Goal: Task Accomplishment & Management: Manage account settings

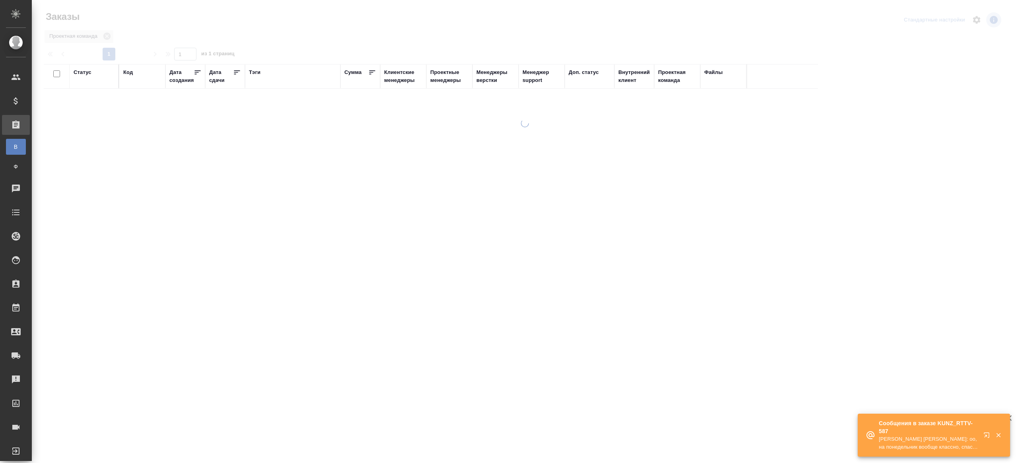
click at [259, 74] on div "Тэги" at bounding box center [255, 72] width 12 height 8
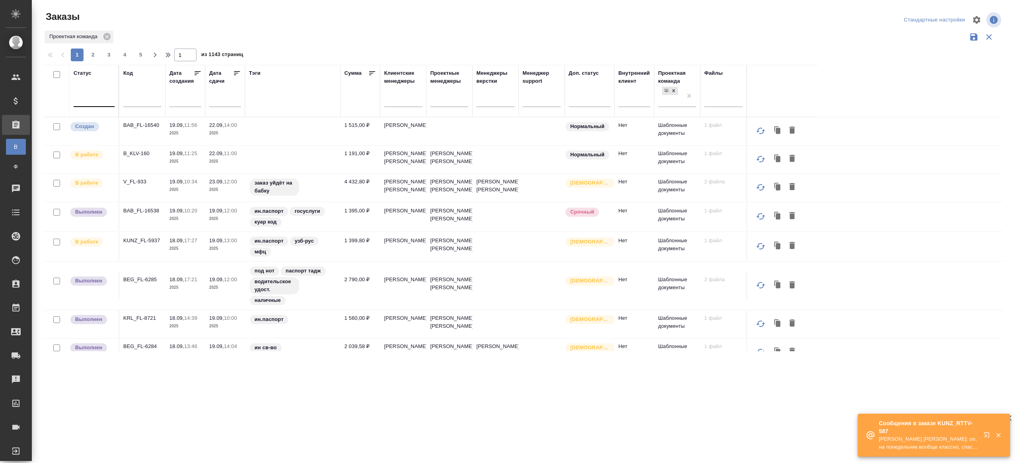
click at [83, 105] on div at bounding box center [94, 99] width 41 height 15
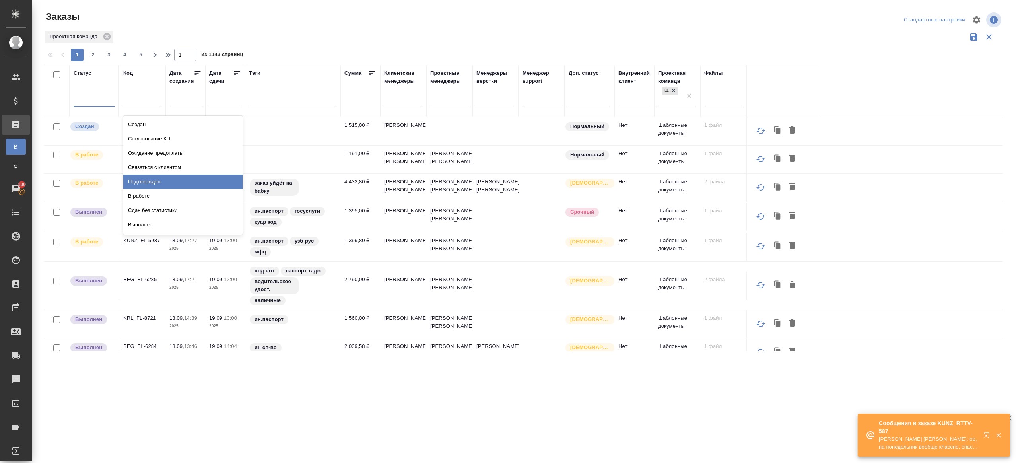
click at [174, 175] on div "Подтвержден" at bounding box center [182, 182] width 119 height 14
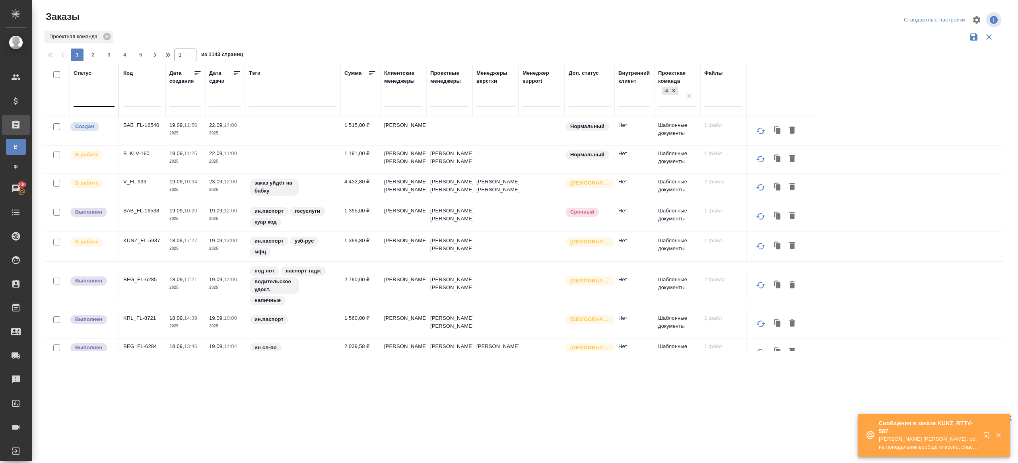
click at [100, 93] on div at bounding box center [94, 99] width 41 height 12
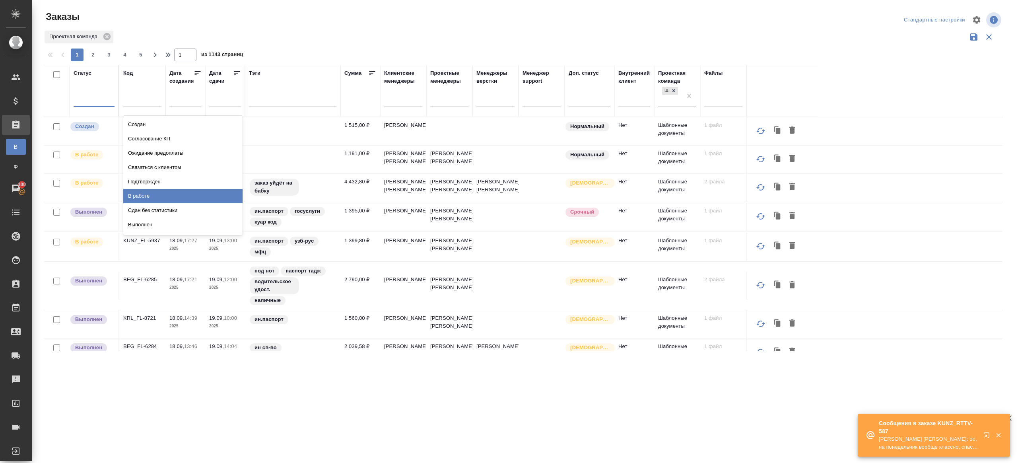
click at [143, 194] on div "В работе" at bounding box center [182, 196] width 119 height 14
click at [236, 73] on icon at bounding box center [237, 73] width 6 height 4
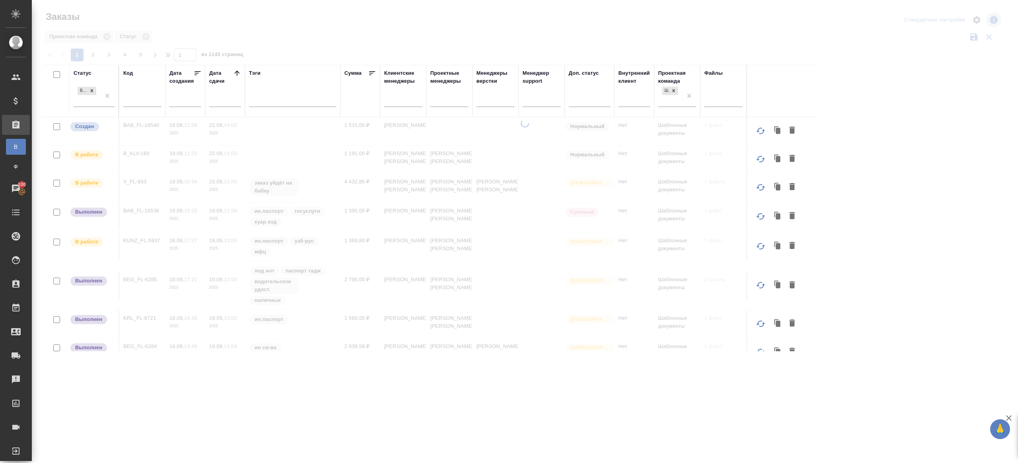
click at [305, 36] on div at bounding box center [525, 178] width 986 height 356
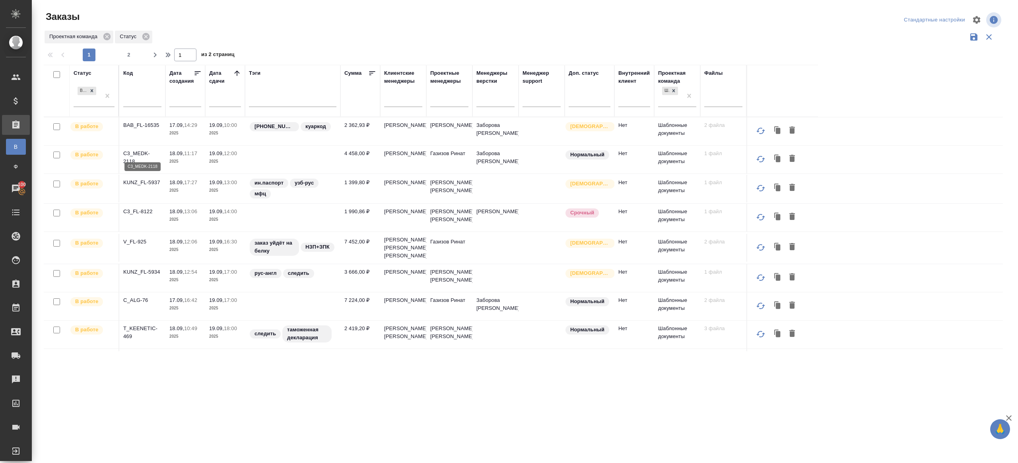
click at [141, 152] on p "C3_MEDK-2118" at bounding box center [142, 158] width 38 height 16
click at [142, 244] on p "V_FL-925" at bounding box center [142, 242] width 38 height 8
click at [141, 304] on p "C_ALG-76" at bounding box center [142, 300] width 38 height 8
click at [148, 126] on p "BAB_FL-16535" at bounding box center [142, 125] width 38 height 8
click at [144, 181] on p "KUNZ_FL-5937" at bounding box center [142, 183] width 38 height 8
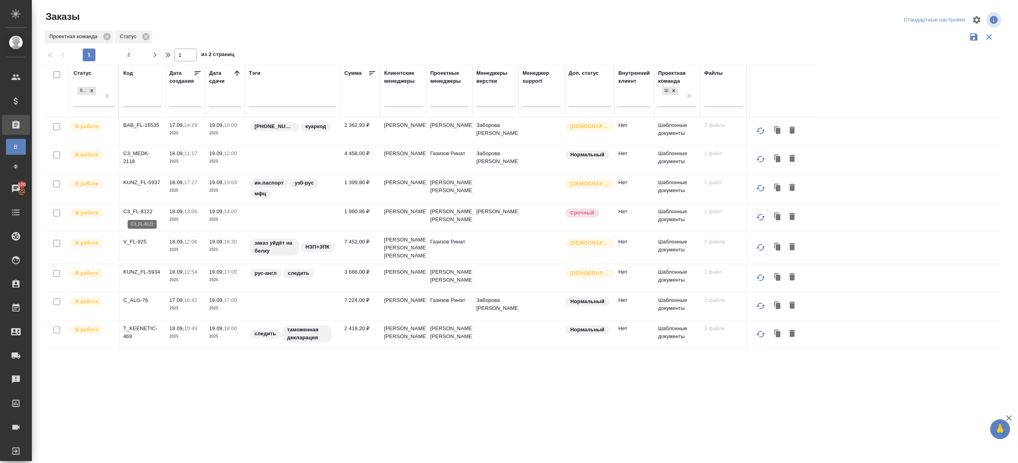
click at [141, 214] on p "C3_FL-8122" at bounding box center [142, 212] width 38 height 8
click at [100, 98] on div "В работе" at bounding box center [87, 95] width 27 height 21
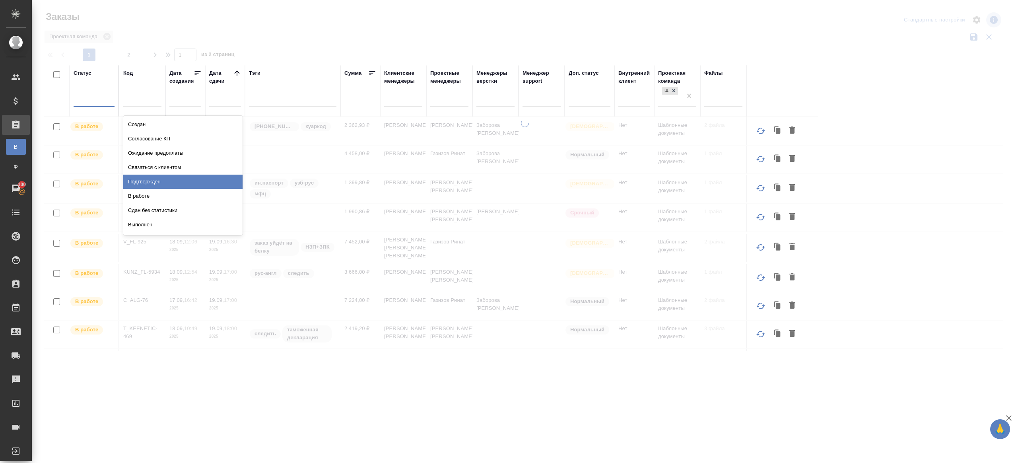
click at [160, 176] on div "Подтвержден" at bounding box center [182, 182] width 119 height 14
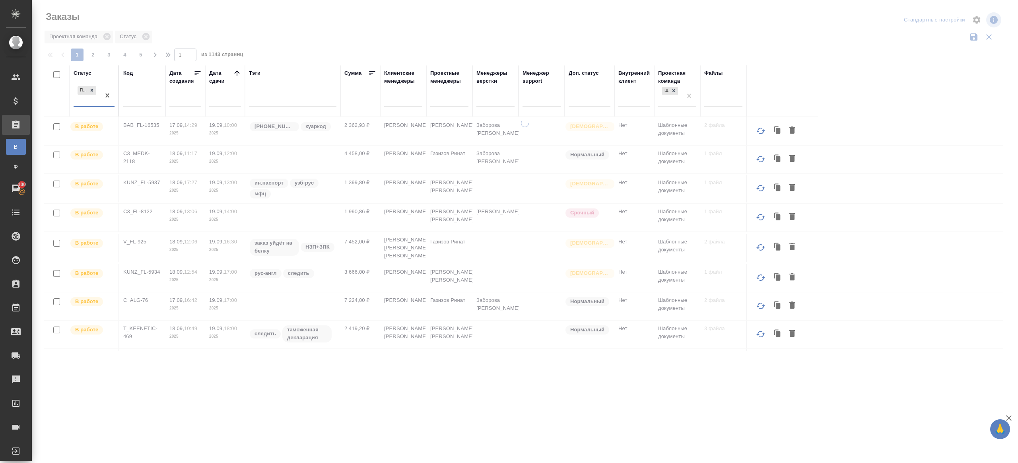
click at [237, 74] on icon at bounding box center [236, 72] width 5 height 5
click at [313, 43] on div "Проектная команда Статус" at bounding box center [523, 36] width 959 height 15
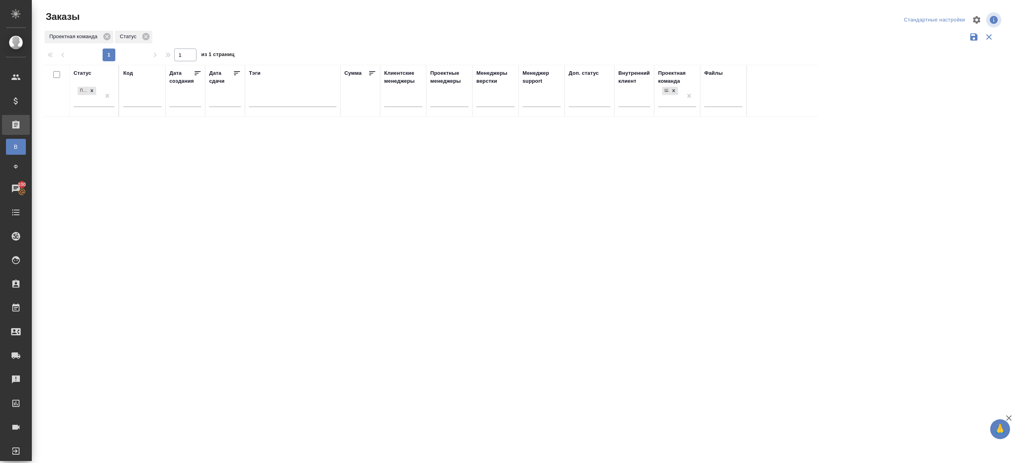
click at [308, 53] on div "1 1 из 1 страниц" at bounding box center [527, 55] width 966 height 13
click at [274, 55] on div at bounding box center [525, 178] width 986 height 356
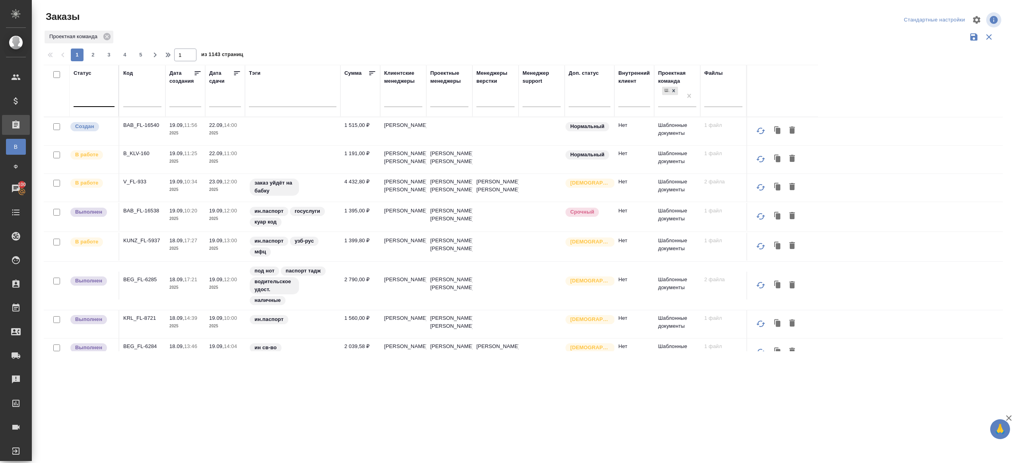
click at [95, 104] on div at bounding box center [94, 99] width 41 height 12
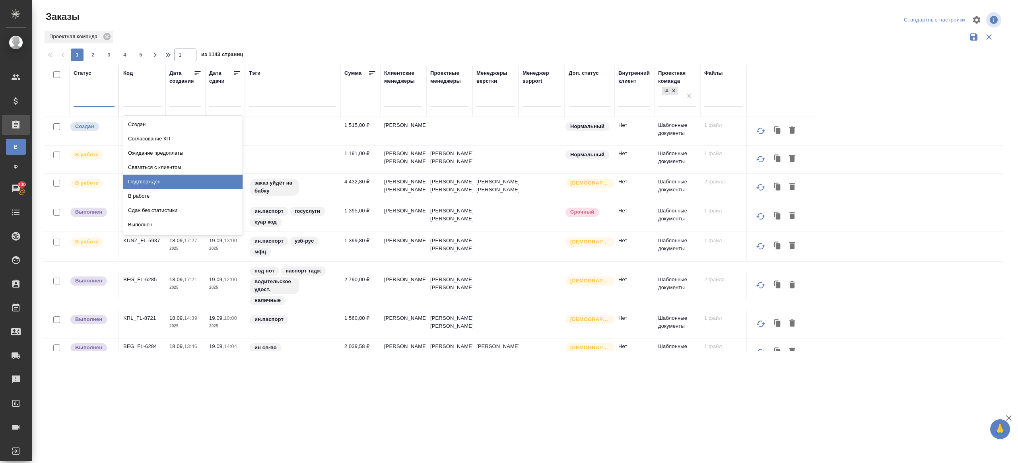
click at [152, 176] on div "Подтвержден" at bounding box center [182, 182] width 119 height 14
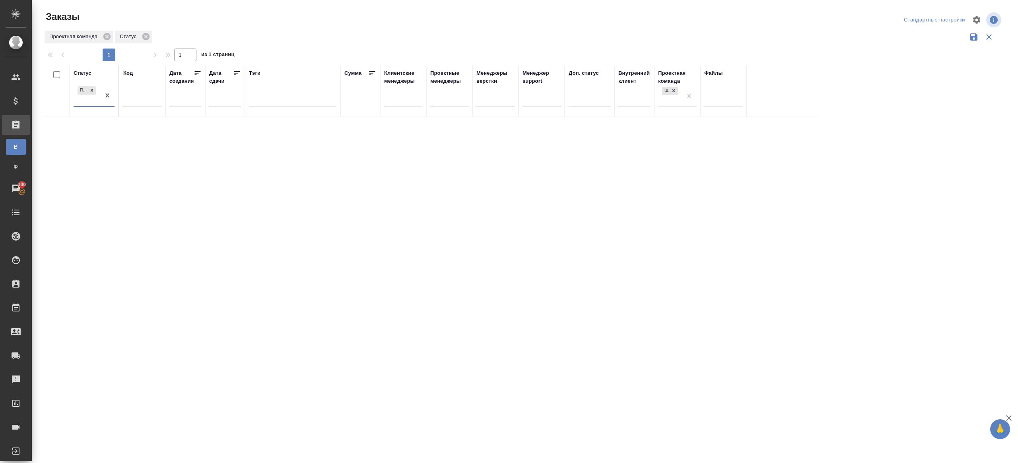
click at [318, 18] on div "Заказы" at bounding box center [205, 16] width 322 height 13
click at [227, 30] on div at bounding box center [525, 178] width 986 height 356
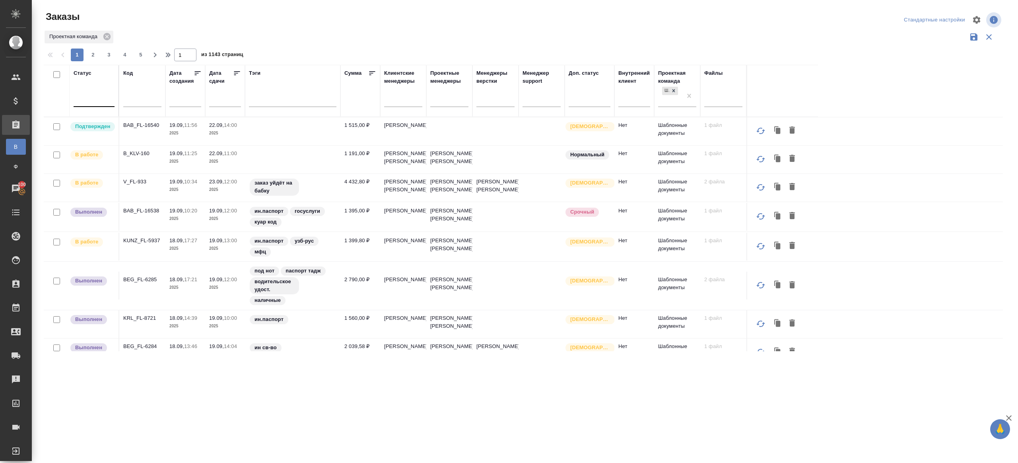
click at [94, 100] on div at bounding box center [94, 99] width 41 height 12
click at [142, 175] on div "Подтвержден" at bounding box center [182, 182] width 119 height 14
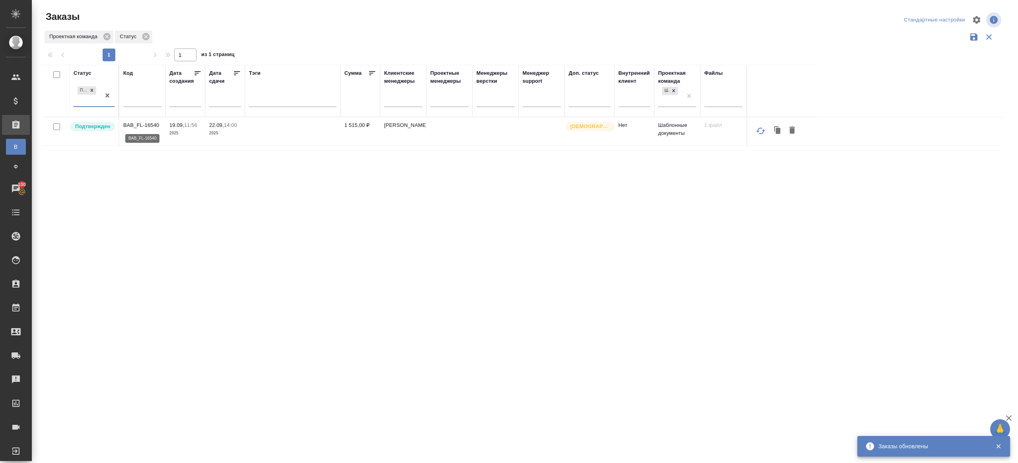
click at [131, 128] on p "BAB_FL-16540" at bounding box center [142, 125] width 38 height 8
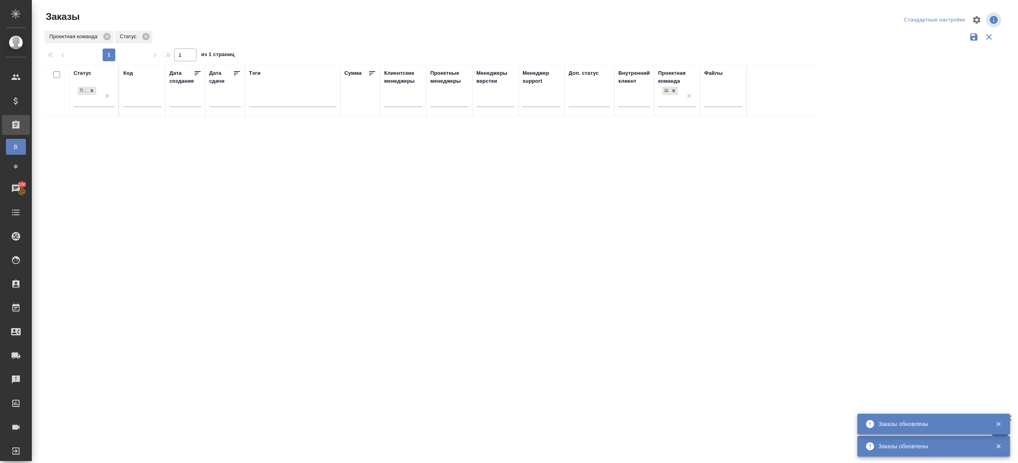
click at [286, 47] on div at bounding box center [527, 47] width 966 height 4
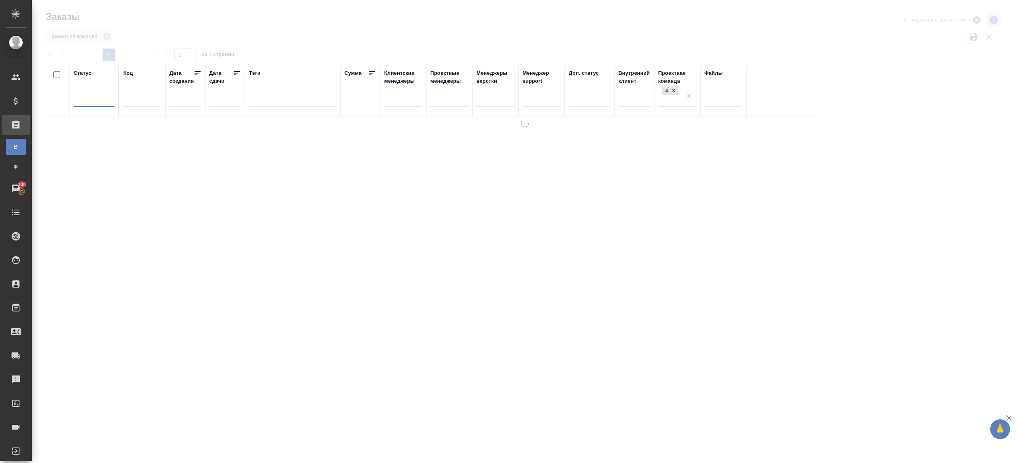
click at [250, 33] on div at bounding box center [525, 178] width 986 height 356
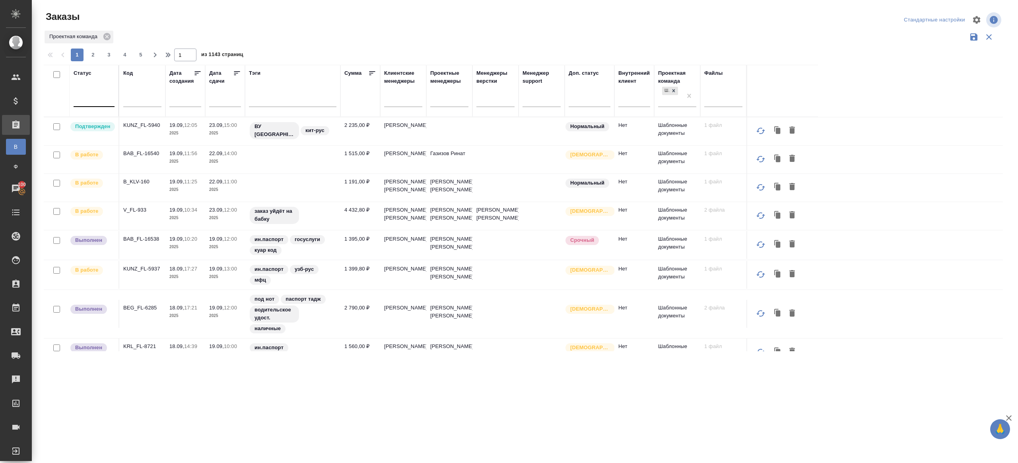
click at [99, 94] on div at bounding box center [94, 99] width 41 height 12
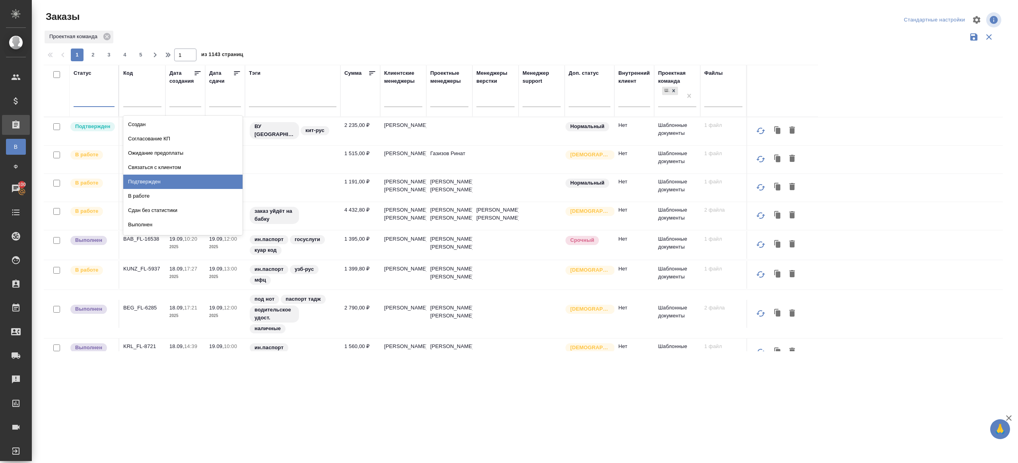
click at [144, 177] on div "Подтвержден" at bounding box center [182, 182] width 119 height 14
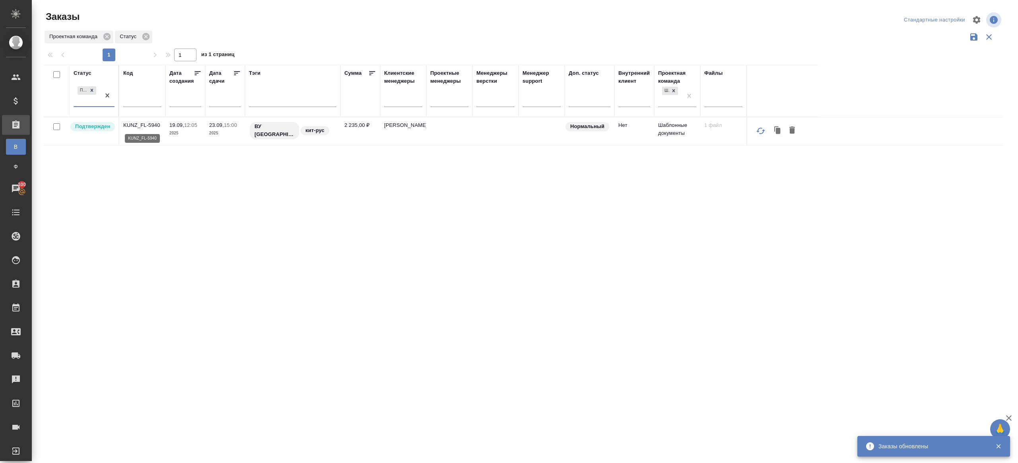
click at [151, 123] on p "KUNZ_FL-5940" at bounding box center [142, 125] width 38 height 8
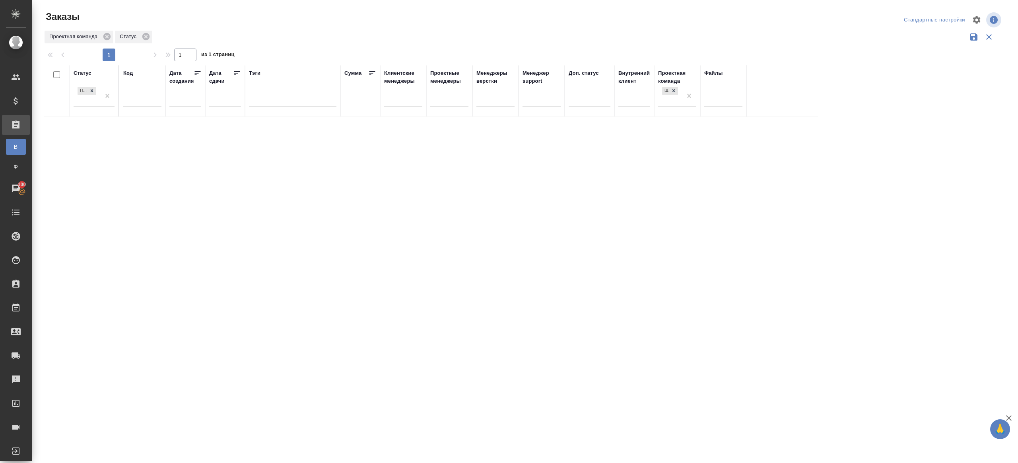
click at [110, 103] on div at bounding box center [107, 95] width 14 height 21
click at [285, 67] on th "Тэги" at bounding box center [292, 91] width 95 height 52
click at [305, 43] on div at bounding box center [525, 178] width 986 height 356
click at [99, 99] on div at bounding box center [94, 99] width 41 height 12
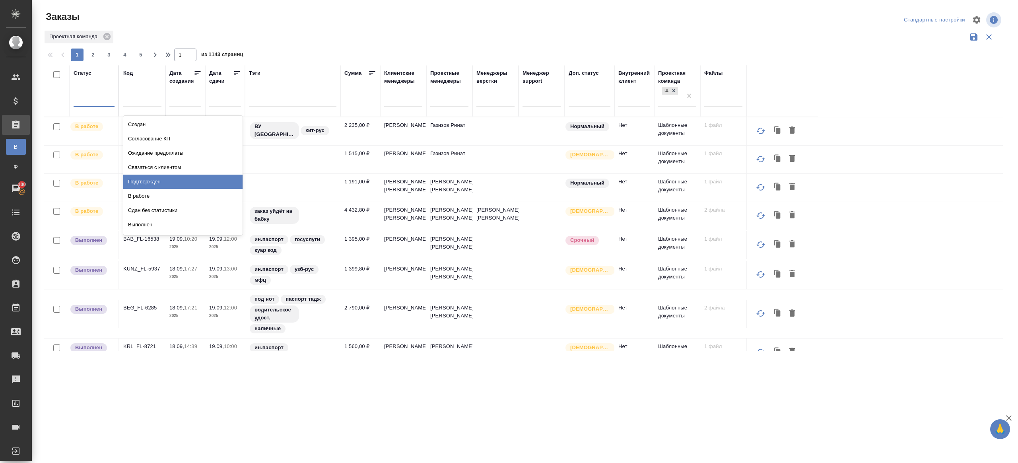
click at [150, 175] on div "Подтвержден" at bounding box center [182, 182] width 119 height 14
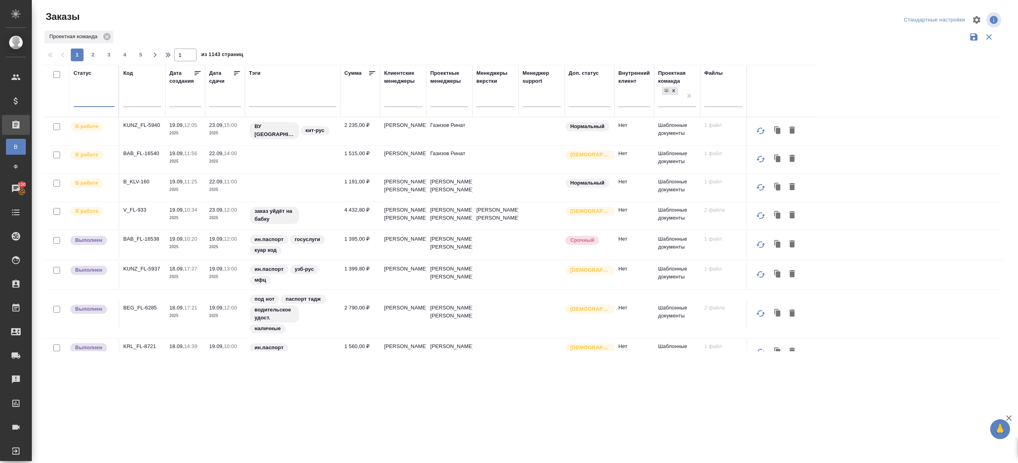
click at [94, 102] on div at bounding box center [94, 99] width 41 height 12
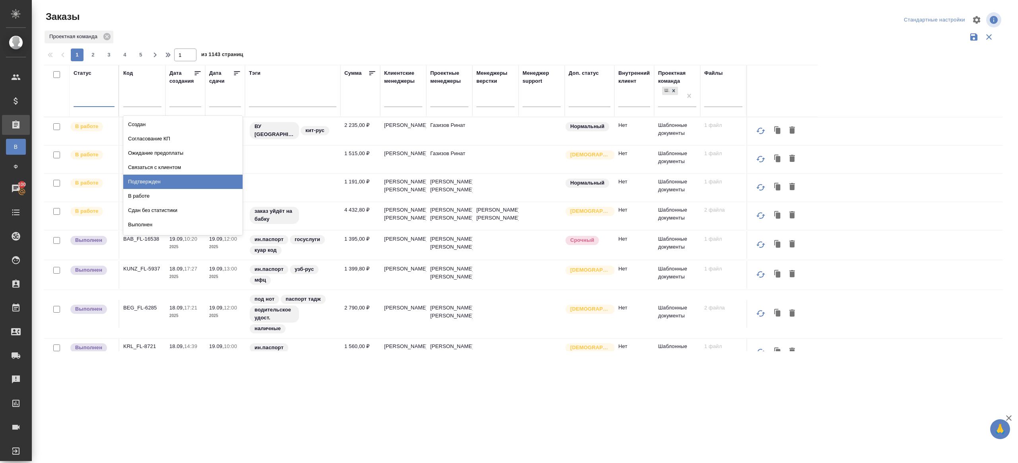
click at [167, 180] on div "Подтвержден" at bounding box center [182, 182] width 119 height 14
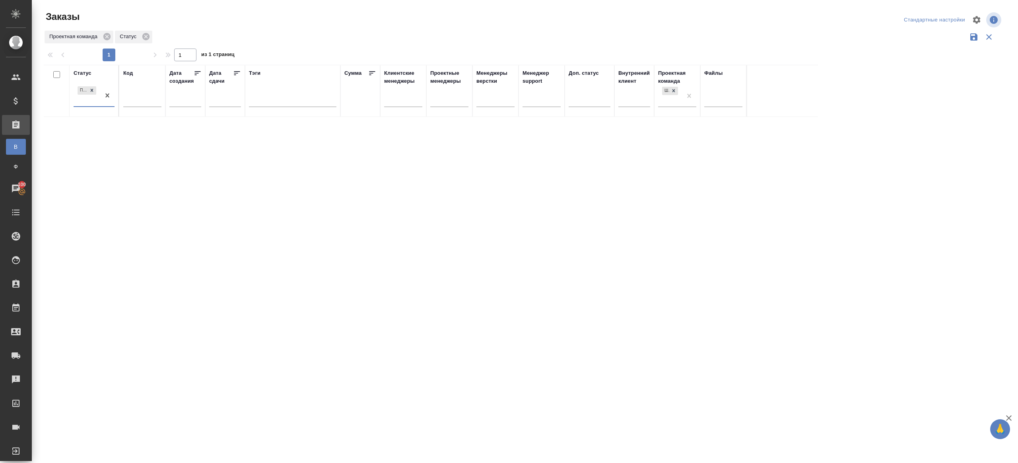
click at [242, 27] on div "Заказы" at bounding box center [205, 19] width 322 height 19
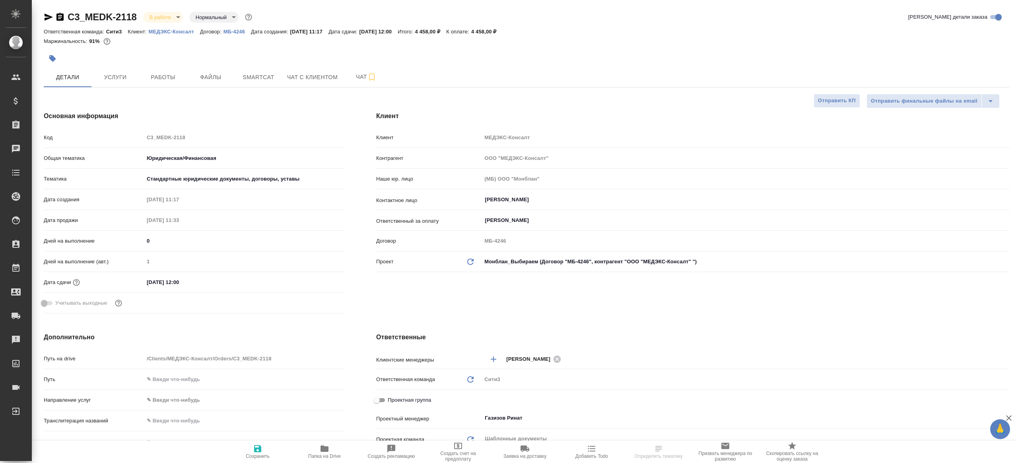
select select "RU"
type textarea "x"
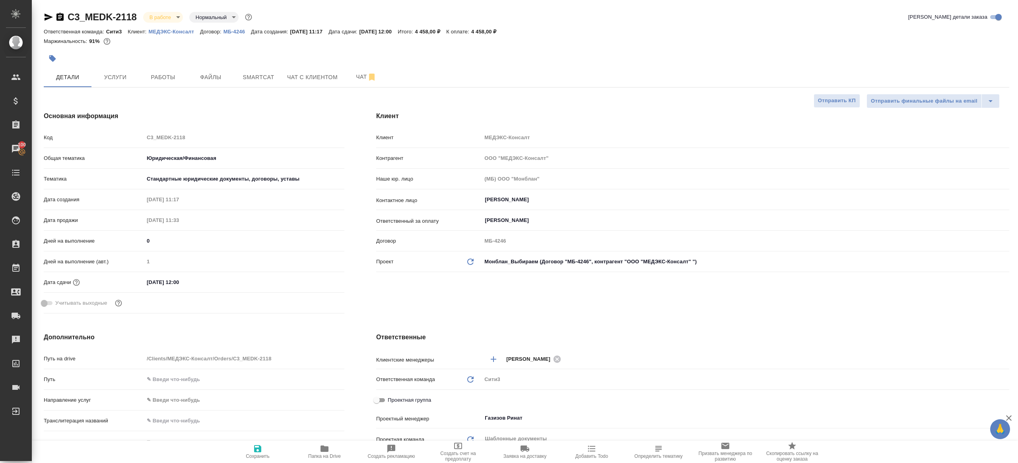
type textarea "x"
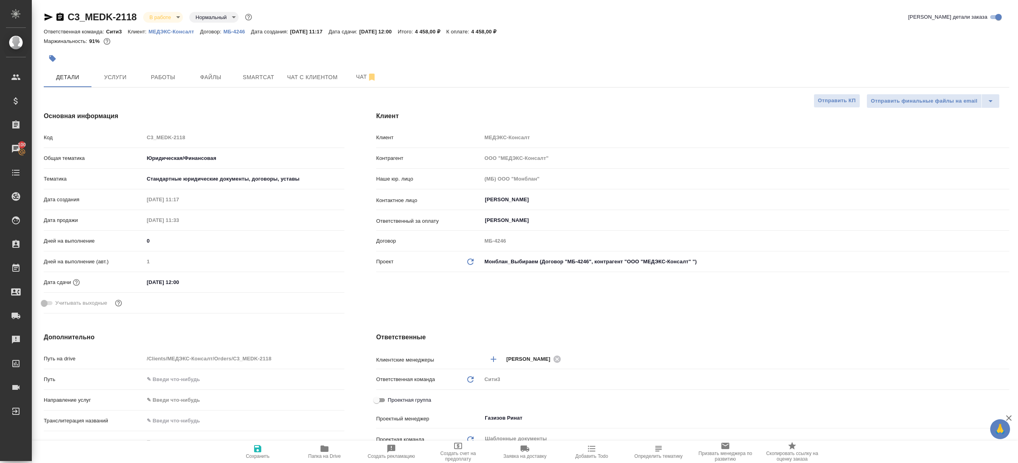
type textarea "x"
click at [155, 78] on span "Работы" at bounding box center [163, 77] width 38 height 10
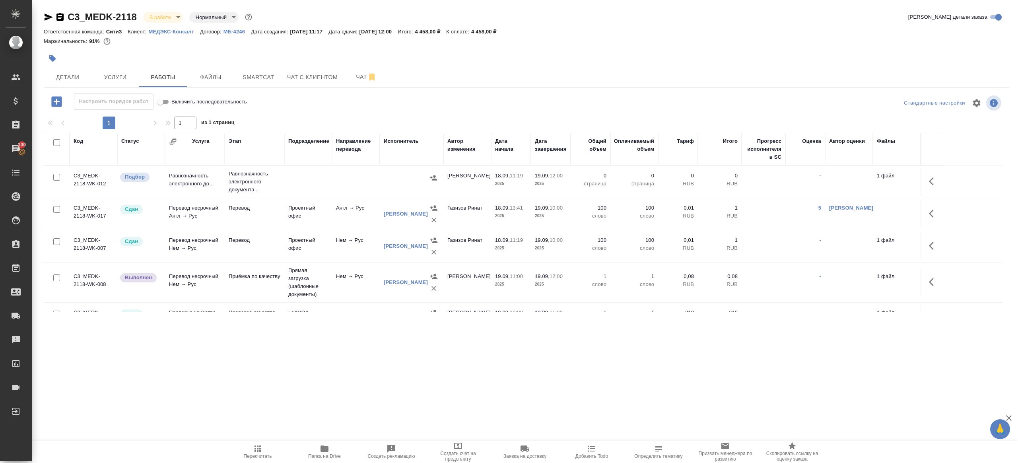
click at [295, 101] on div "Настроить порядок работ Включить последовательность" at bounding box center [205, 101] width 322 height 16
click at [939, 282] on button "button" at bounding box center [933, 281] width 19 height 19
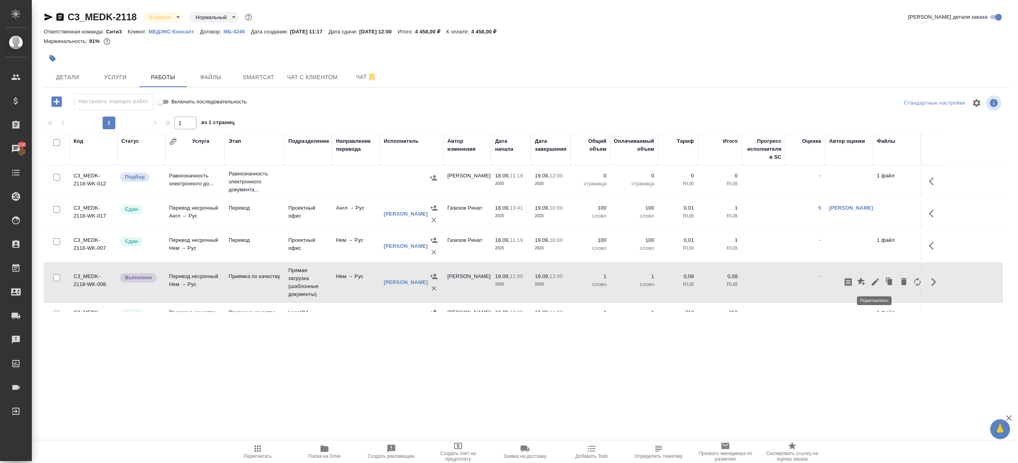
click at [873, 279] on icon "button" at bounding box center [876, 282] width 10 height 10
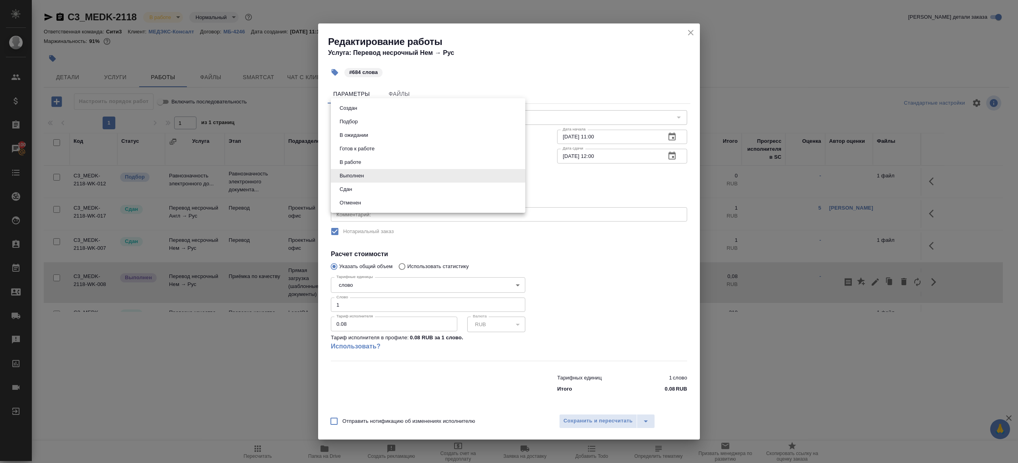
click at [397, 177] on body "🙏 .cls-1 fill:#fff; AWATERA Gazizov Rinat Клиенты Спецификации Заказы 100 Чаты …" at bounding box center [509, 231] width 1018 height 463
click at [362, 193] on li "Сдан" at bounding box center [428, 190] width 195 height 14
type input "closed"
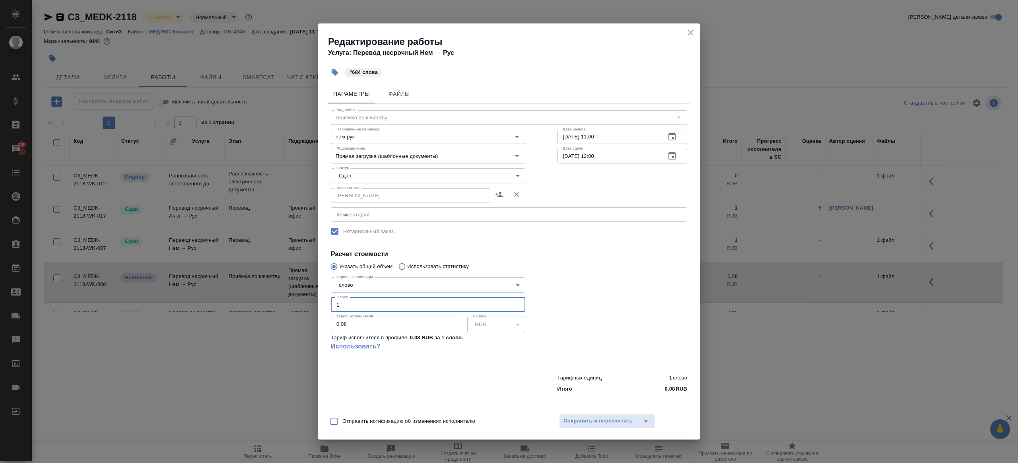
drag, startPoint x: 355, startPoint y: 301, endPoint x: 259, endPoint y: 294, distance: 96.6
click at [260, 294] on div "Редактирование работы Услуга: Перевод несрочный Нем → Рус #684 слова Параметры …" at bounding box center [509, 231] width 1018 height 463
type input "684"
click at [584, 414] on div "Отправить нотификацию об изменениях исполнителю Сохранить и пересчитать" at bounding box center [509, 424] width 382 height 31
click at [583, 421] on span "Сохранить и пересчитать" at bounding box center [598, 420] width 69 height 9
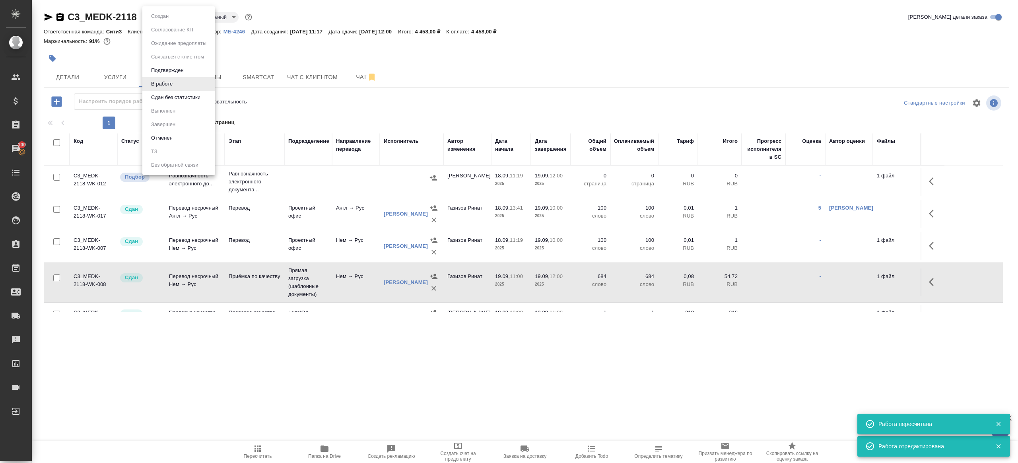
click at [167, 18] on body "🙏 .cls-1 fill:#fff; AWATERA Gazizov Rinat Клиенты Спецификации Заказы 100 Чаты …" at bounding box center [509, 231] width 1018 height 463
click at [182, 99] on button "Сдан без статистики" at bounding box center [176, 97] width 54 height 9
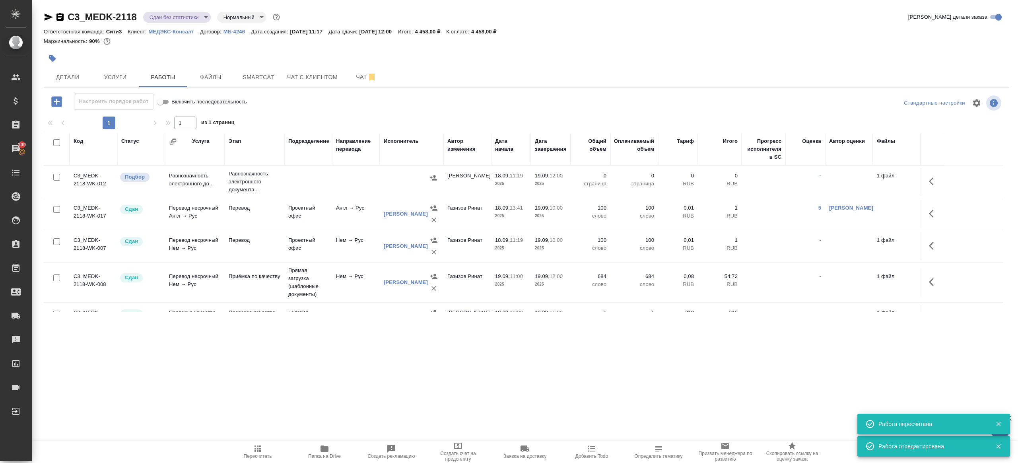
click at [187, 18] on body "🙏 .cls-1 fill:#fff; AWATERA Gazizov Rinat Клиенты Спецификации Заказы 100 Чаты …" at bounding box center [509, 231] width 1018 height 463
click at [187, 119] on ul "Создан Согласование КП Ожидание предоплаты Связаться с клиентом Подтвержден В р…" at bounding box center [178, 90] width 73 height 169
click at [187, 112] on li "Выполнен" at bounding box center [178, 111] width 73 height 14
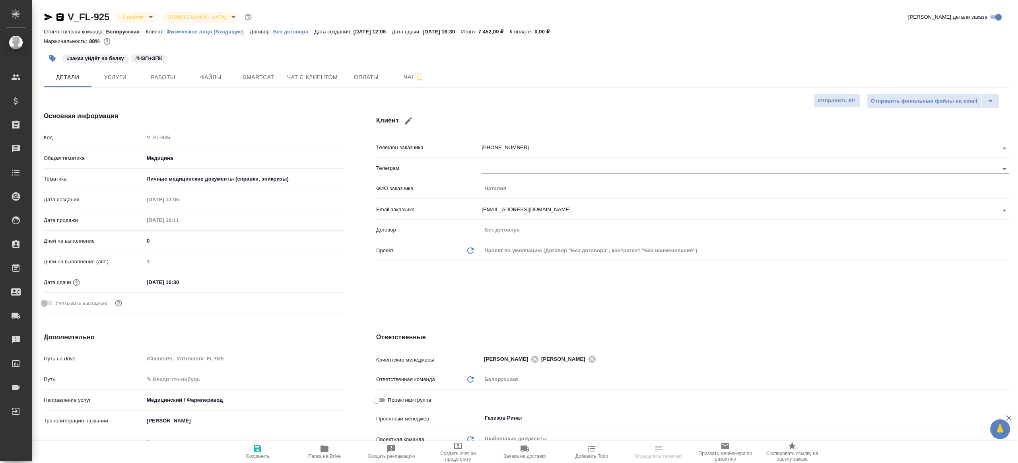
select select "RU"
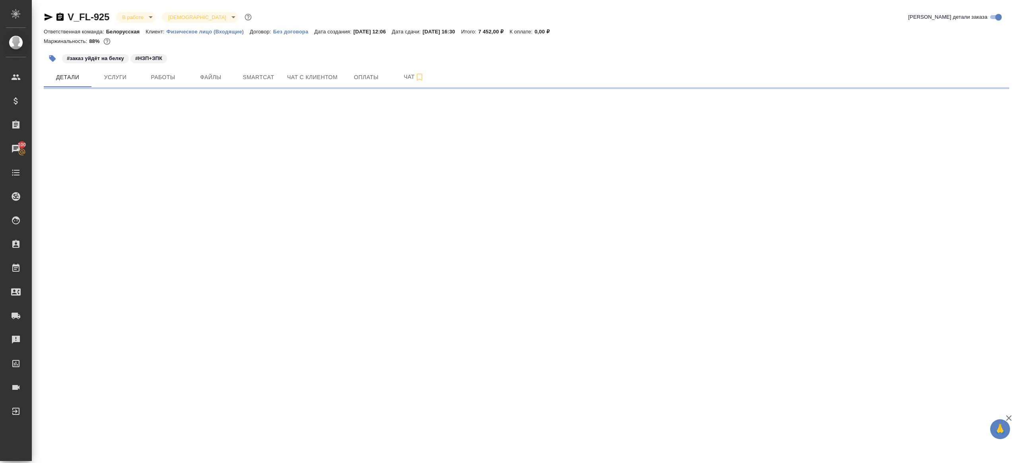
select select "RU"
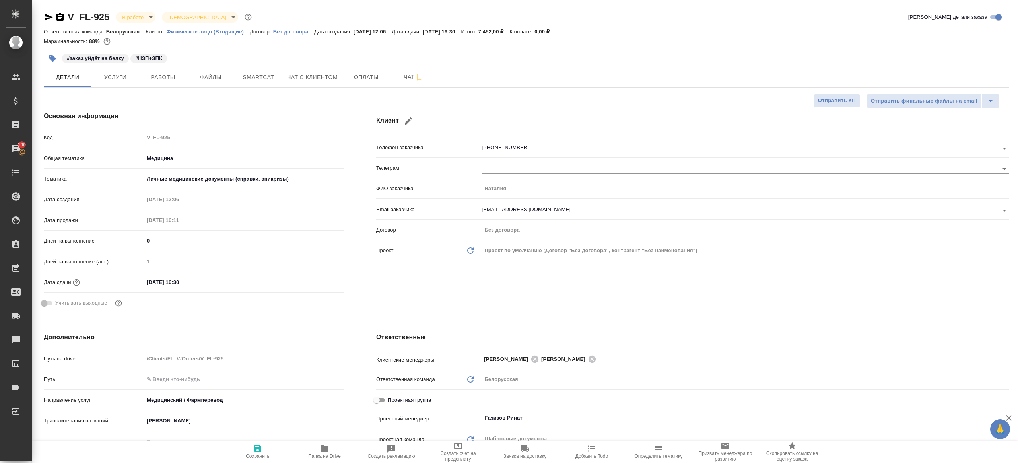
type textarea "x"
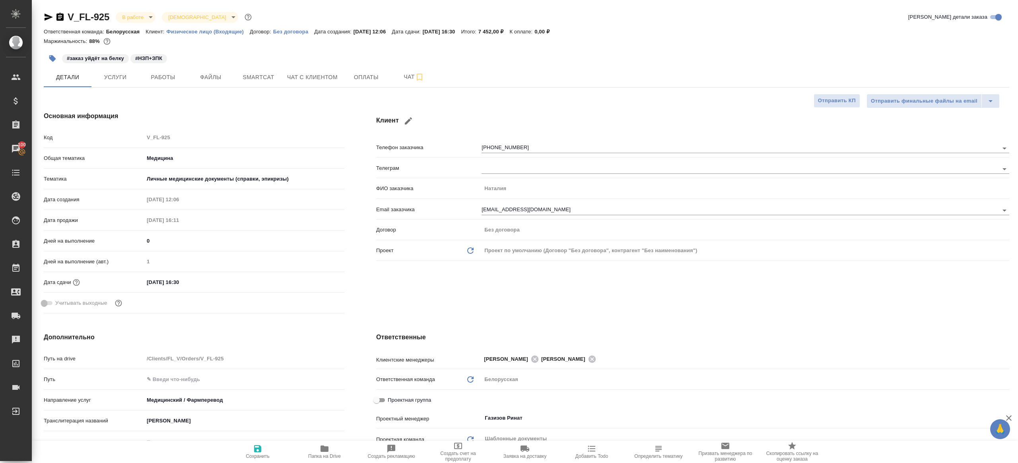
type textarea "x"
click at [163, 81] on span "Работы" at bounding box center [163, 77] width 38 height 10
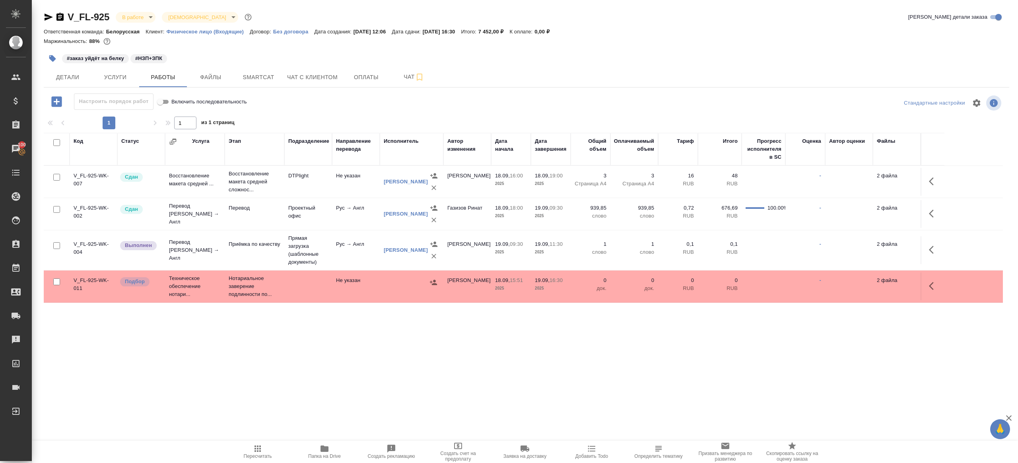
click at [148, 19] on body "🙏 .cls-1 fill:#fff; AWATERA Gazizov Rinat Клиенты Спецификации Заказы 100 Чаты …" at bounding box center [509, 231] width 1018 height 463
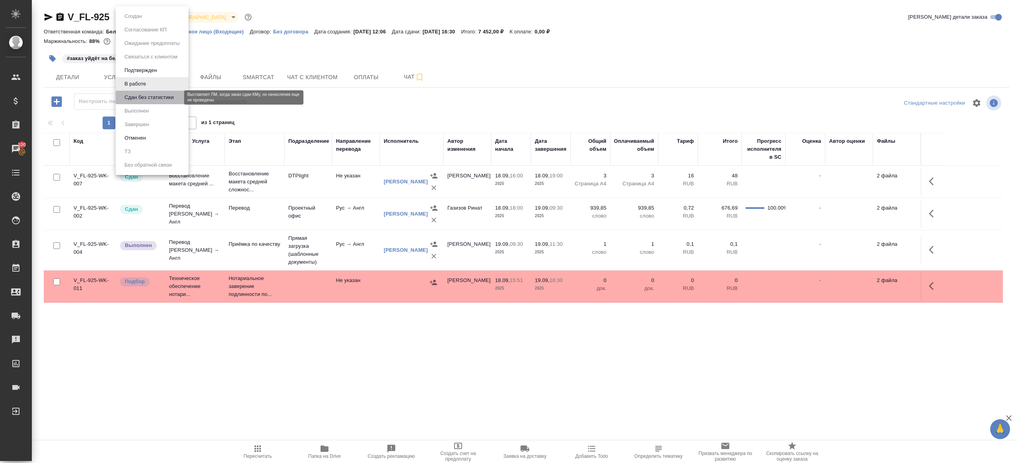
click at [176, 99] on button "Сдан без статистики" at bounding box center [149, 97] width 54 height 9
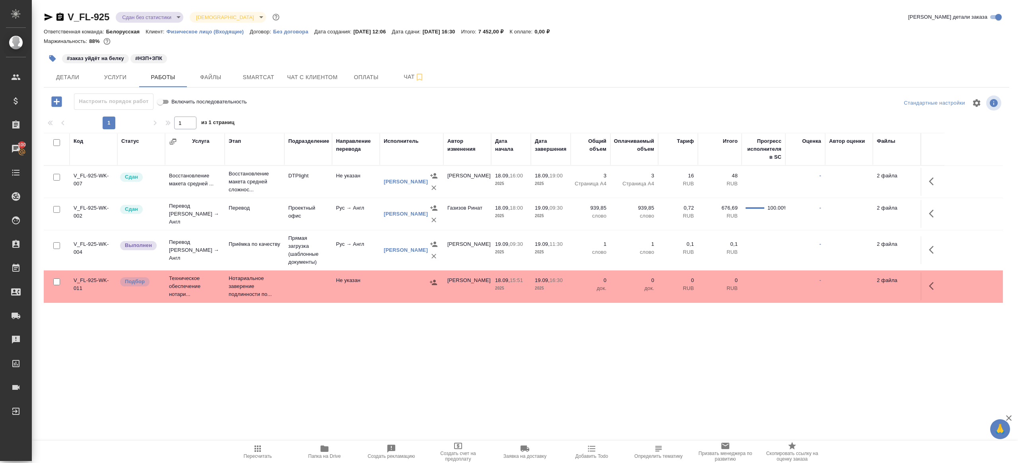
click at [162, 12] on body "🙏 .cls-1 fill:#fff; AWATERA Gazizov Rinat Клиенты Спецификации Заказы 100 Чаты …" at bounding box center [509, 231] width 1018 height 463
click at [162, 105] on li "Выполнен" at bounding box center [152, 111] width 73 height 14
click at [931, 245] on icon "button" at bounding box center [934, 250] width 10 height 10
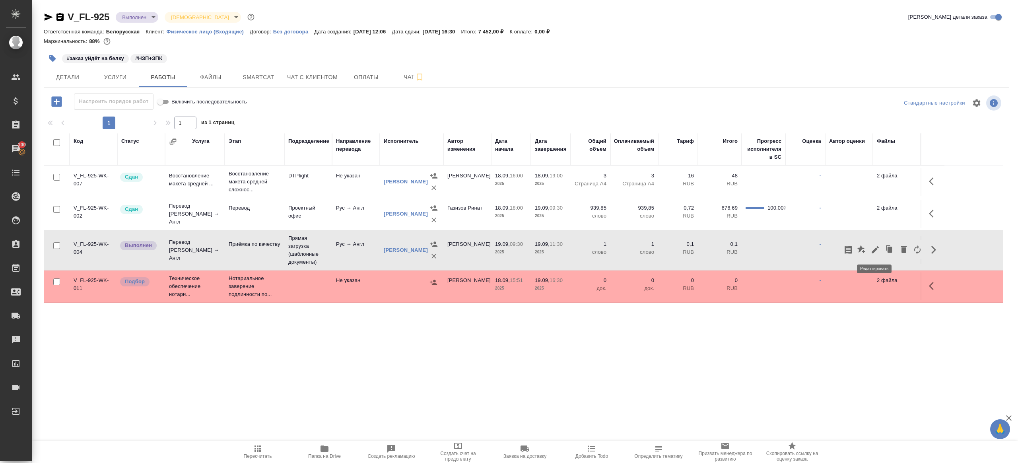
click at [874, 249] on icon "button" at bounding box center [876, 250] width 10 height 10
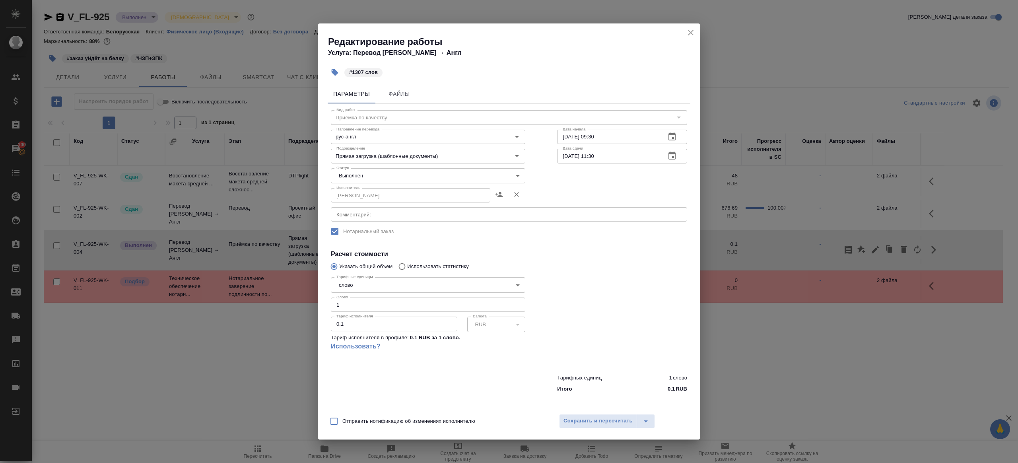
click at [365, 170] on body "🙏 .cls-1 fill:#fff; AWATERA Gazizov Rinat Клиенты Спецификации Заказы 100 Чаты …" at bounding box center [509, 231] width 1018 height 463
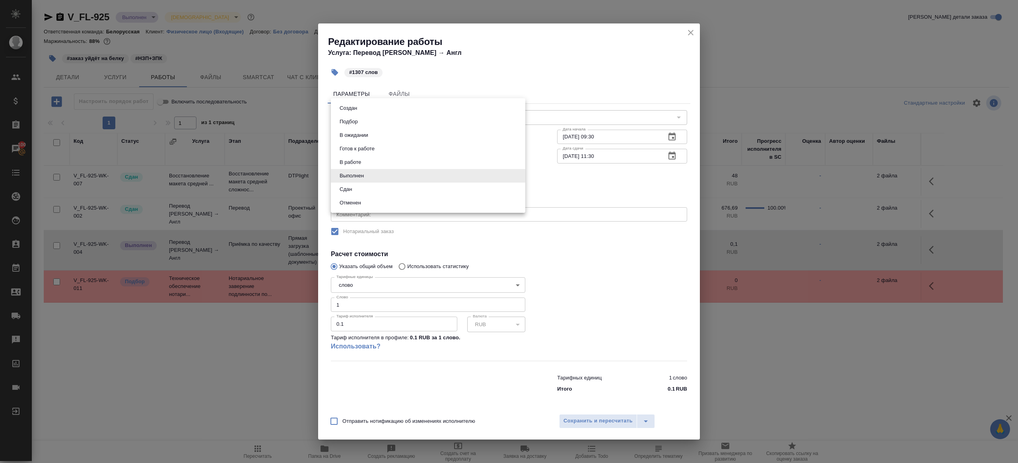
click at [365, 189] on li "Сдан" at bounding box center [428, 190] width 195 height 14
type input "closed"
click at [350, 310] on input "1" at bounding box center [428, 305] width 195 height 14
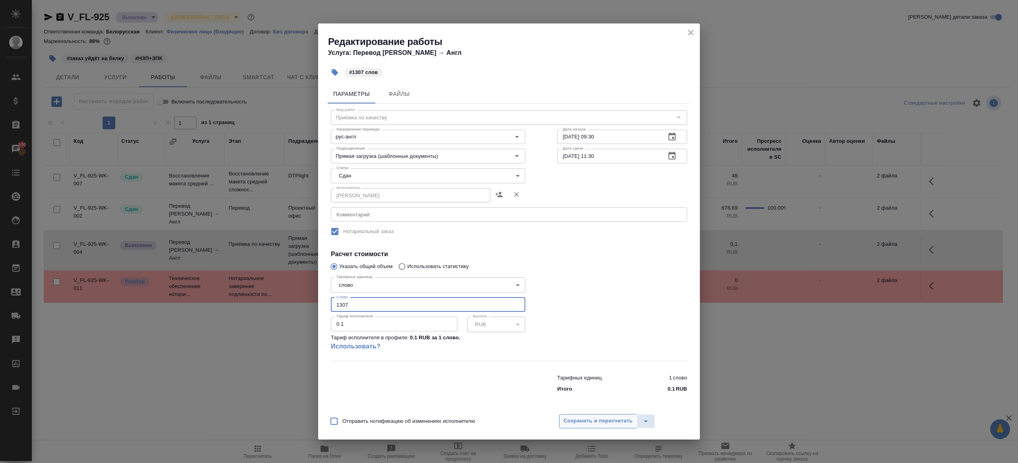
type input "1307"
click at [596, 419] on span "Сохранить и пересчитать" at bounding box center [598, 420] width 69 height 9
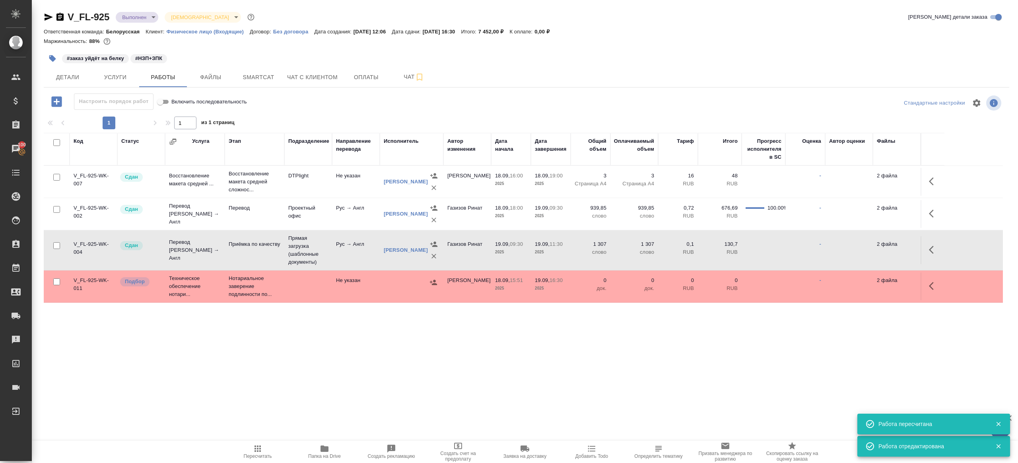
click at [261, 454] on span "Пересчитать" at bounding box center [258, 456] width 28 height 6
drag, startPoint x: 261, startPoint y: 454, endPoint x: 321, endPoint y: 277, distance: 186.4
click at [261, 453] on span "Пересчитать" at bounding box center [258, 456] width 28 height 6
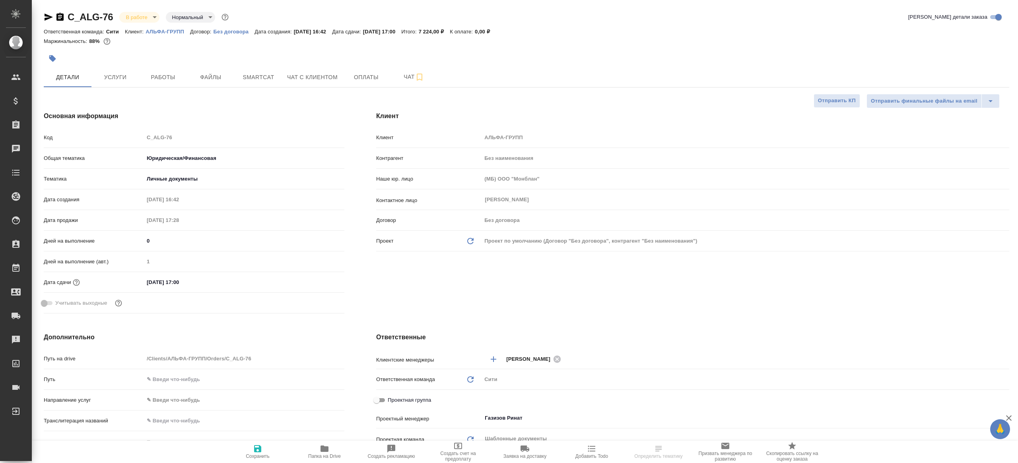
select select "RU"
type textarea "x"
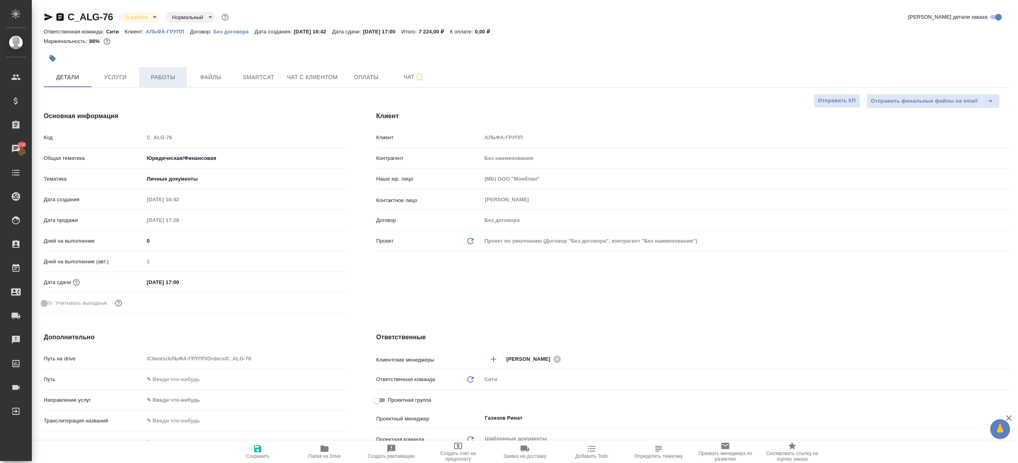
type textarea "x"
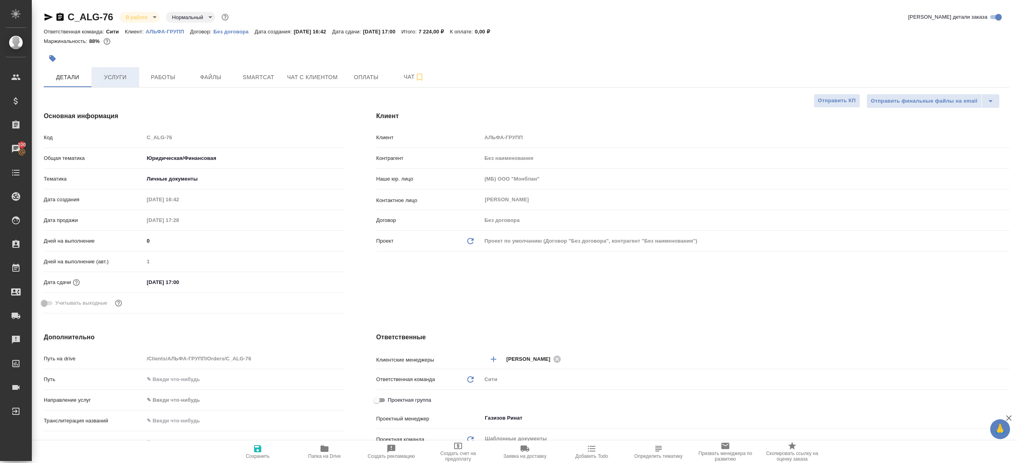
type textarea "x"
click at [136, 85] on button "Услуги" at bounding box center [115, 77] width 48 height 20
click at [153, 85] on button "Работы" at bounding box center [163, 77] width 48 height 20
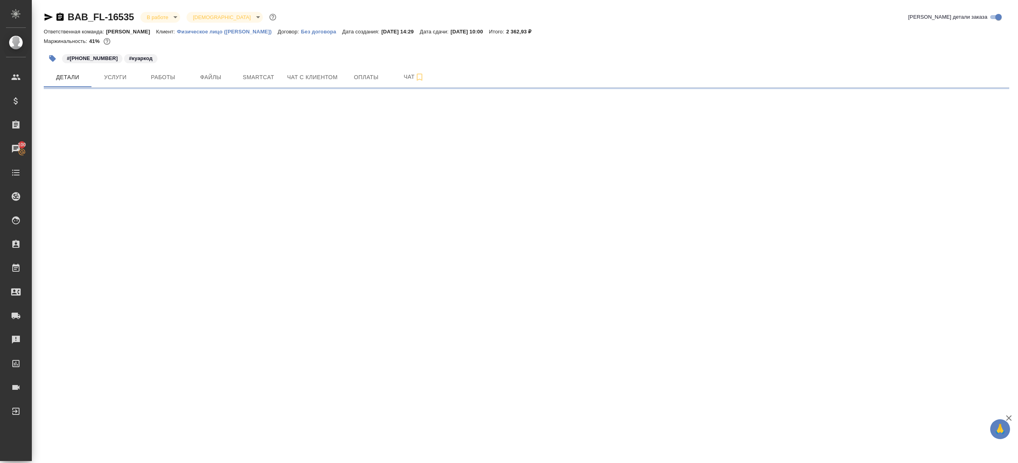
select select "RU"
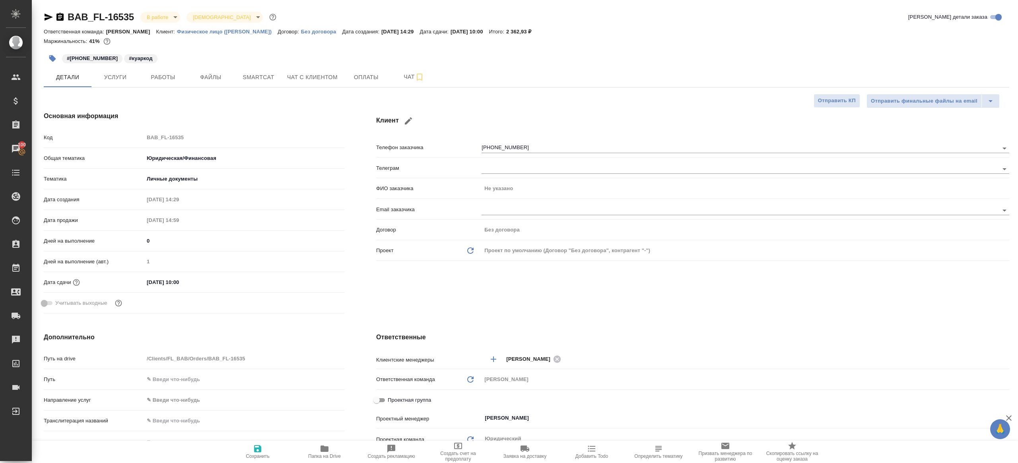
type textarea "x"
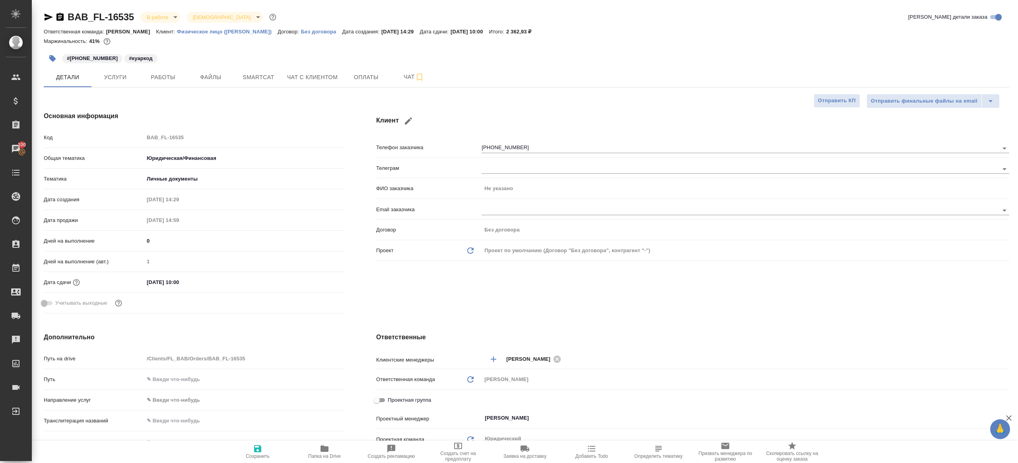
type textarea "x"
drag, startPoint x: 173, startPoint y: 74, endPoint x: 191, endPoint y: 78, distance: 18.4
click at [172, 74] on span "Работы" at bounding box center [163, 77] width 38 height 10
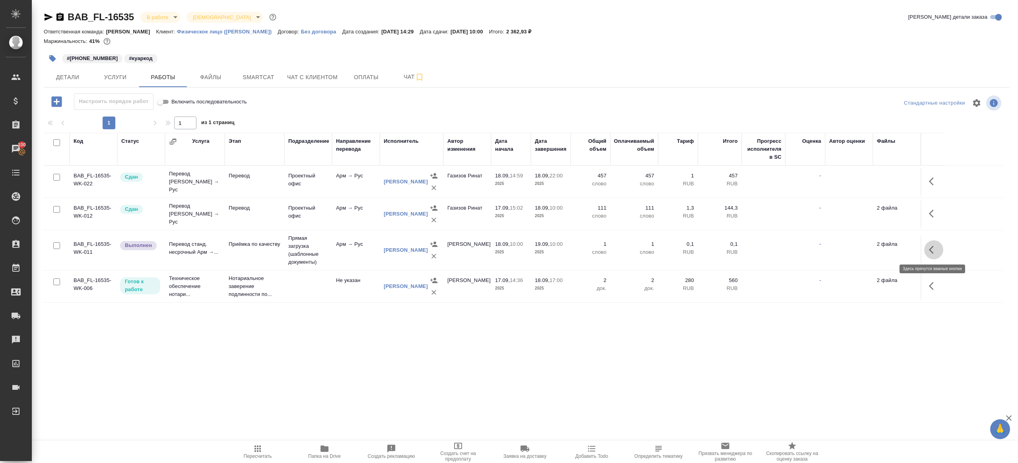
click at [936, 249] on icon "button" at bounding box center [934, 250] width 10 height 10
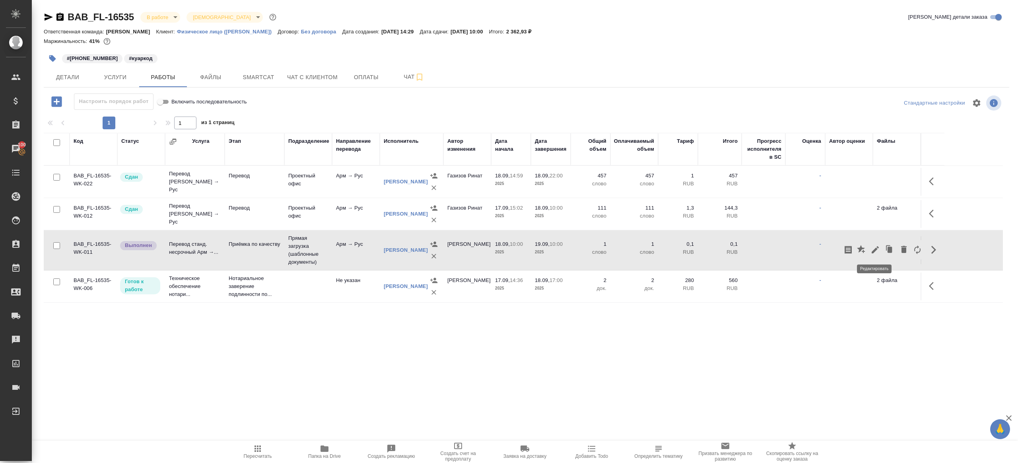
click at [874, 249] on icon "button" at bounding box center [876, 250] width 10 height 10
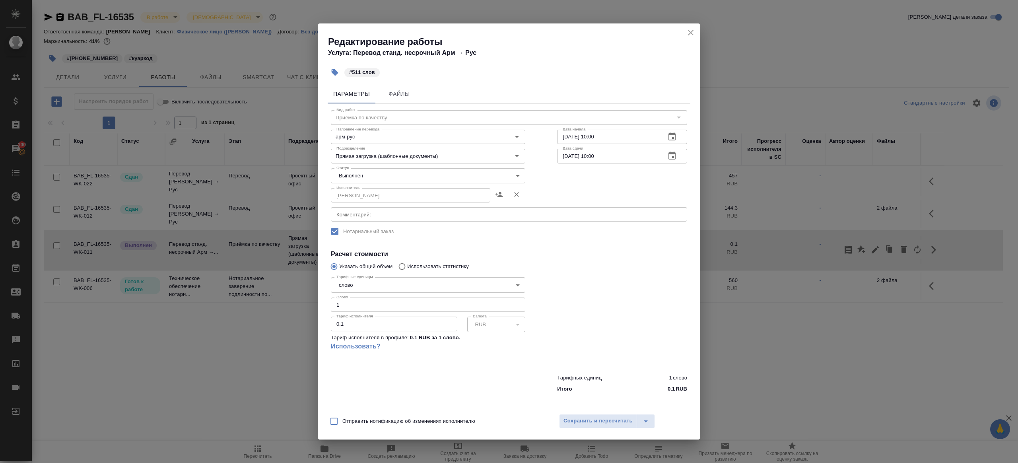
click at [391, 175] on body "🙏 .cls-1 fill:#fff; AWATERA Gazizov Rinat Клиенты Спецификации Заказы 100 Чаты …" at bounding box center [509, 231] width 1018 height 463
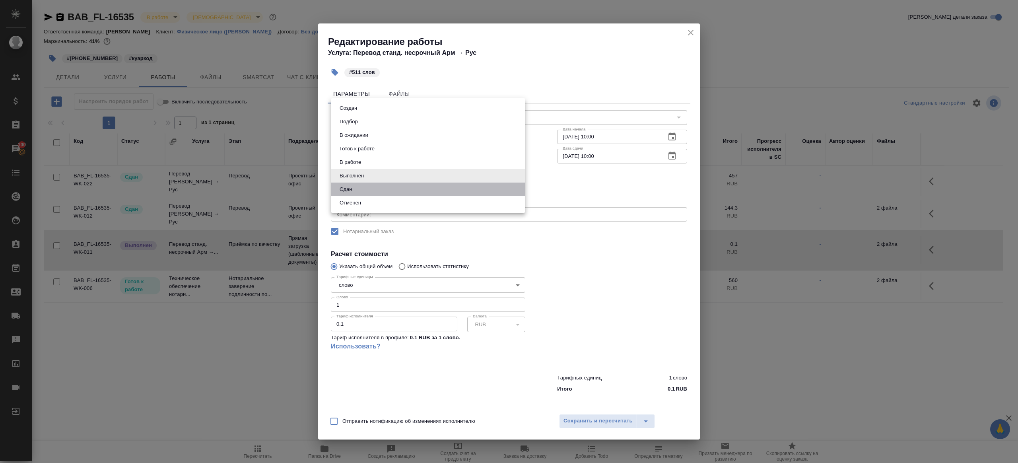
click at [366, 186] on li "Сдан" at bounding box center [428, 190] width 195 height 14
type input "closed"
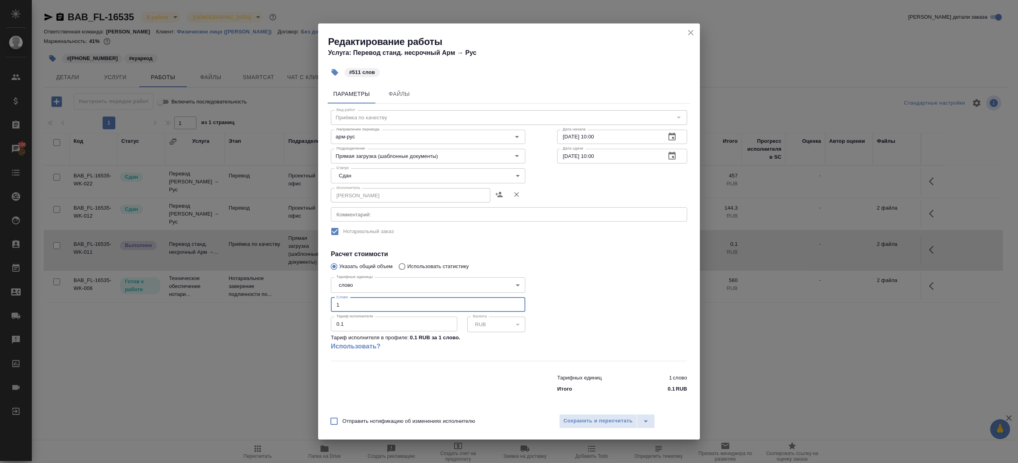
drag, startPoint x: 344, startPoint y: 309, endPoint x: 287, endPoint y: 273, distance: 67.6
click at [288, 273] on div "Редактирование работы Услуга: Перевод станд. несрочный Арм → Рус #511 слов Пара…" at bounding box center [509, 231] width 1018 height 463
type input "511"
click at [603, 427] on button "Сохранить и пересчитать" at bounding box center [598, 421] width 78 height 14
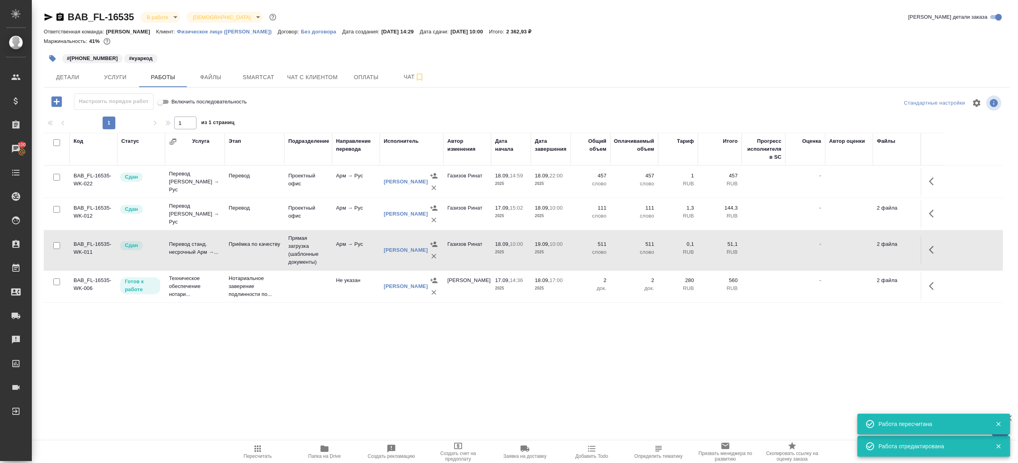
click at [163, 18] on body "🙏 .cls-1 fill:#fff; AWATERA Gazizov Rinat Клиенты Спецификации Заказы 100 Чаты …" at bounding box center [509, 231] width 1018 height 463
click at [176, 96] on button "Сдан без статистики" at bounding box center [174, 97] width 54 height 9
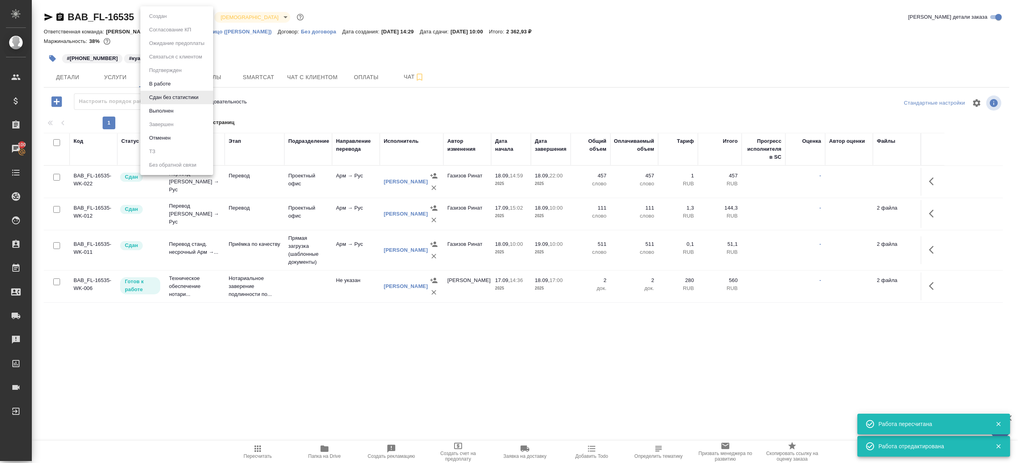
click at [170, 16] on body "🙏 .cls-1 fill:#fff; AWATERA Gazizov Rinat Клиенты Спецификации Заказы 100 Чаты …" at bounding box center [509, 231] width 1018 height 463
click at [175, 116] on li "Выполнен" at bounding box center [176, 111] width 73 height 14
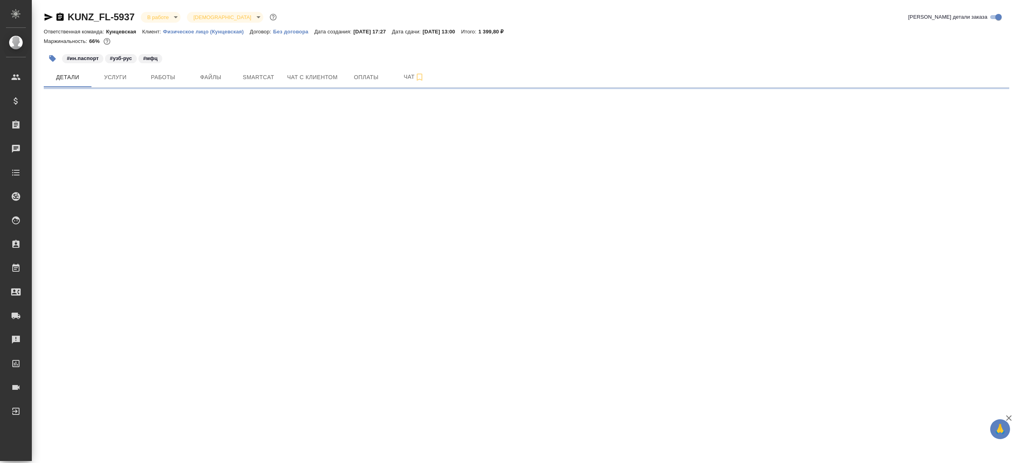
select select "RU"
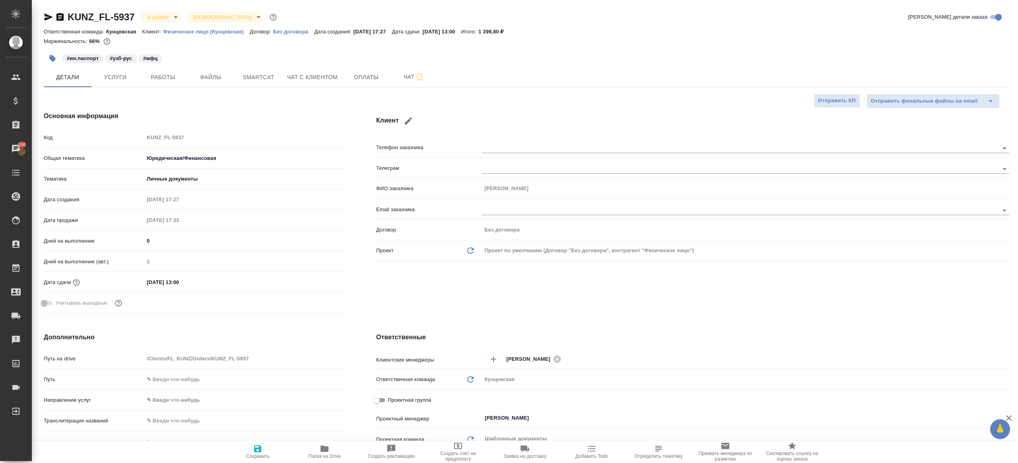
type textarea "x"
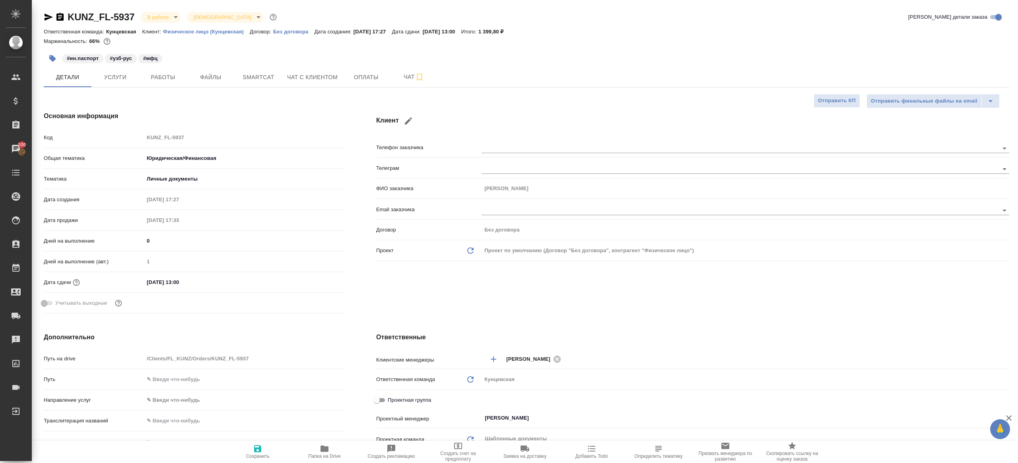
type textarea "x"
click at [179, 79] on span "Работы" at bounding box center [163, 77] width 38 height 10
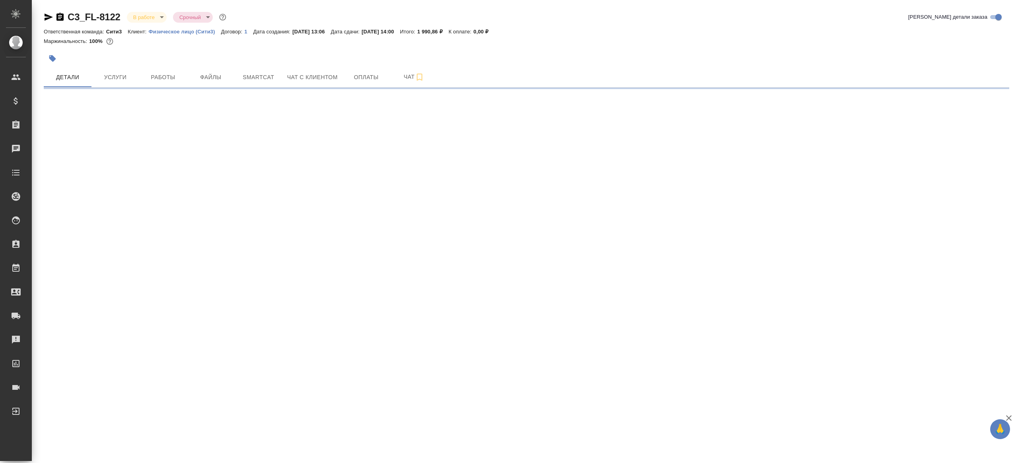
select select "RU"
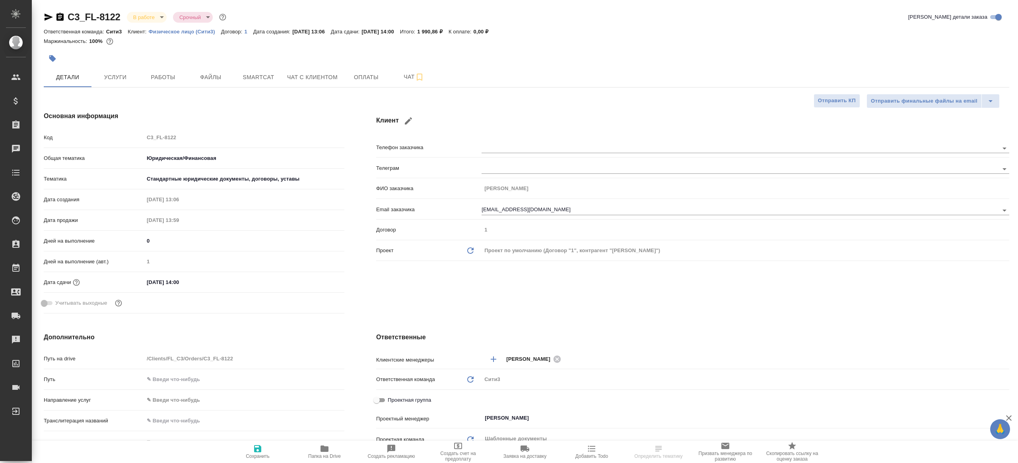
type textarea "x"
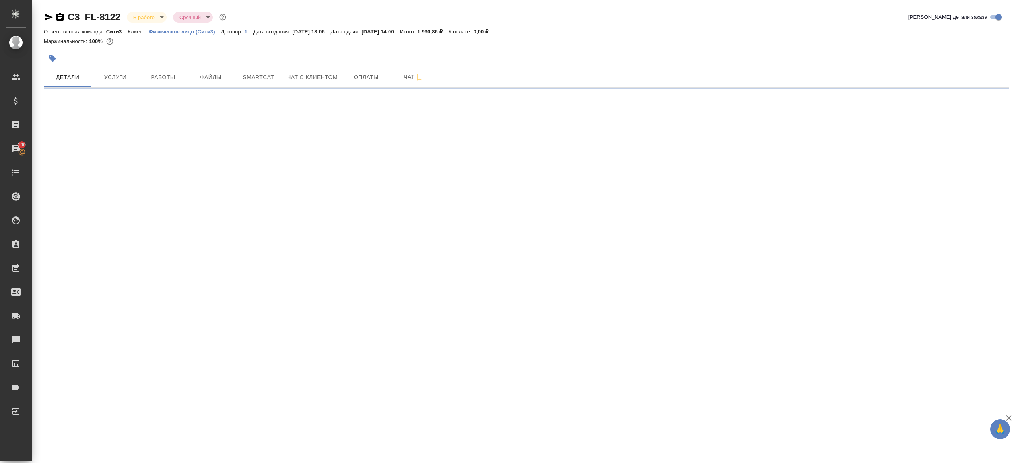
select select "RU"
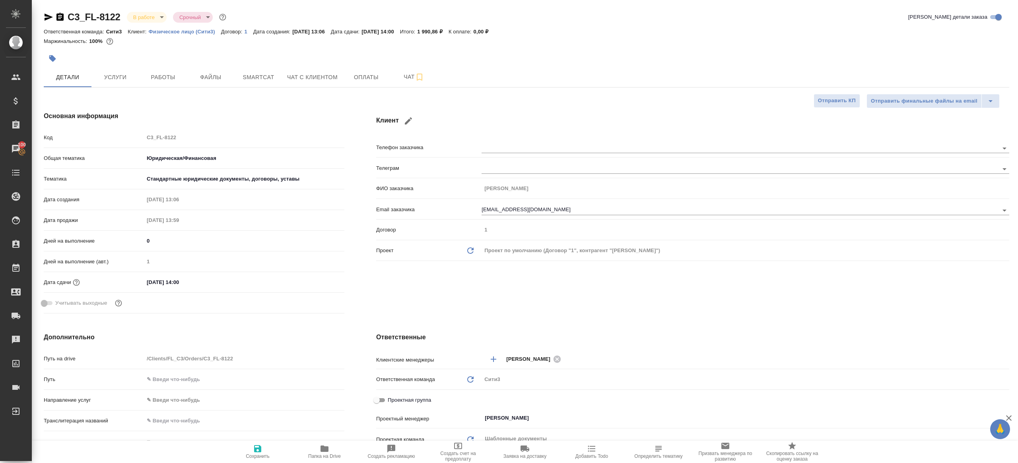
type textarea "x"
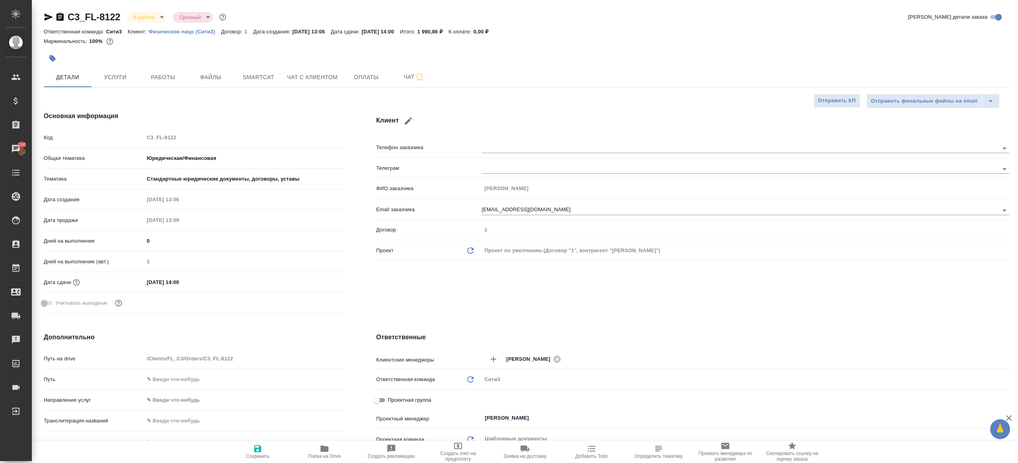
type textarea "x"
click at [153, 72] on span "Работы" at bounding box center [163, 77] width 38 height 10
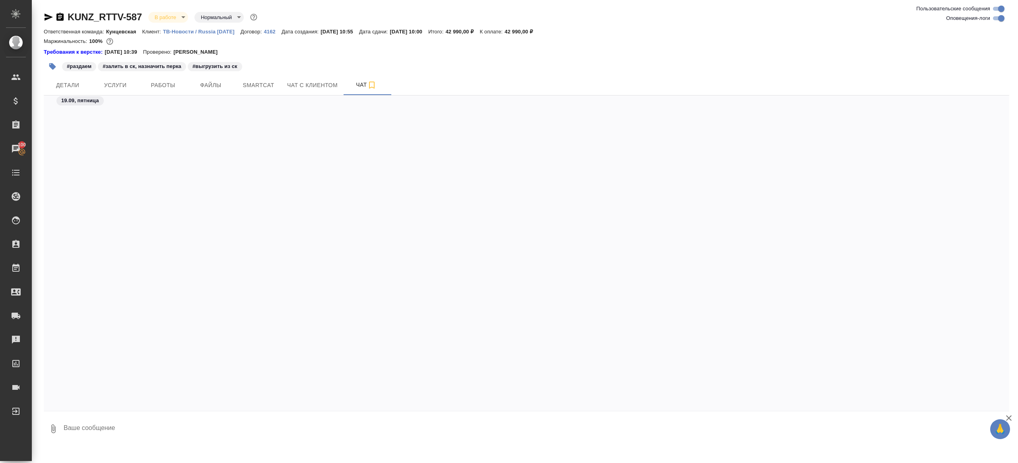
scroll to position [4485, 0]
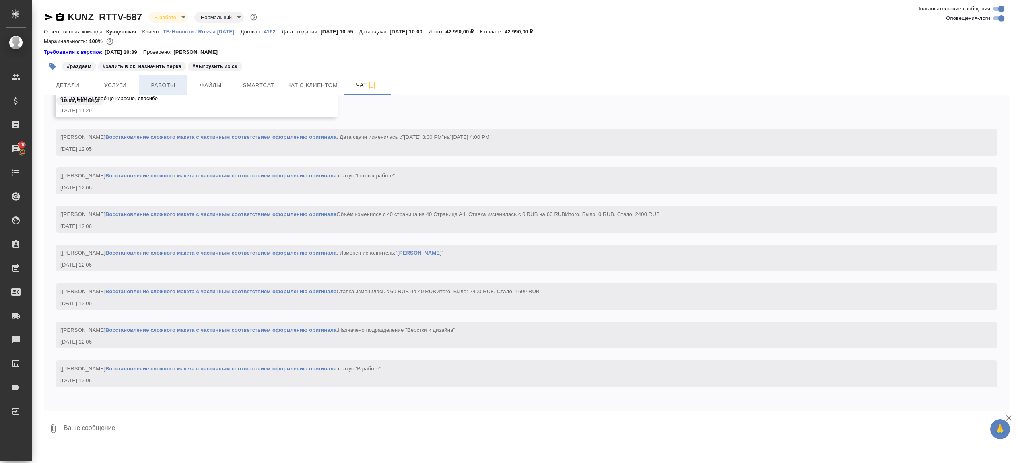
click at [172, 80] on span "Работы" at bounding box center [163, 85] width 38 height 10
